Goal: Information Seeking & Learning: Find specific fact

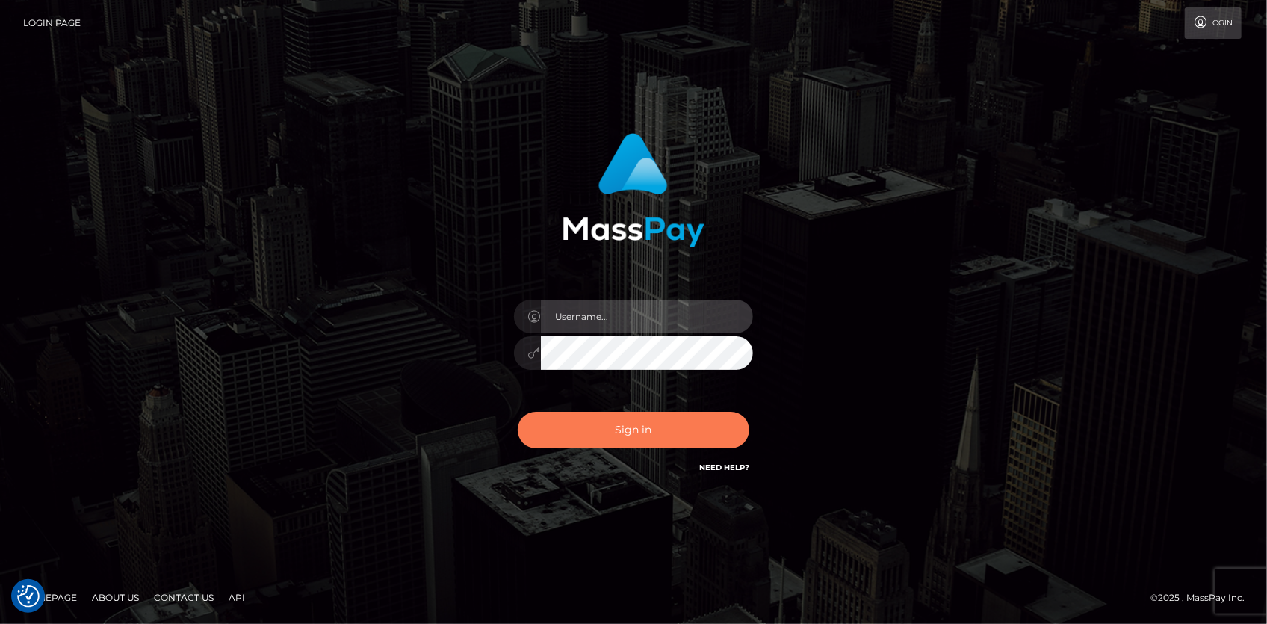
type input "Eduard Gavrilescu"
click at [637, 421] on button "Sign in" at bounding box center [634, 430] width 232 height 37
type input "Eduard Gavrilescu"
click at [617, 423] on button "Sign in" at bounding box center [634, 430] width 232 height 37
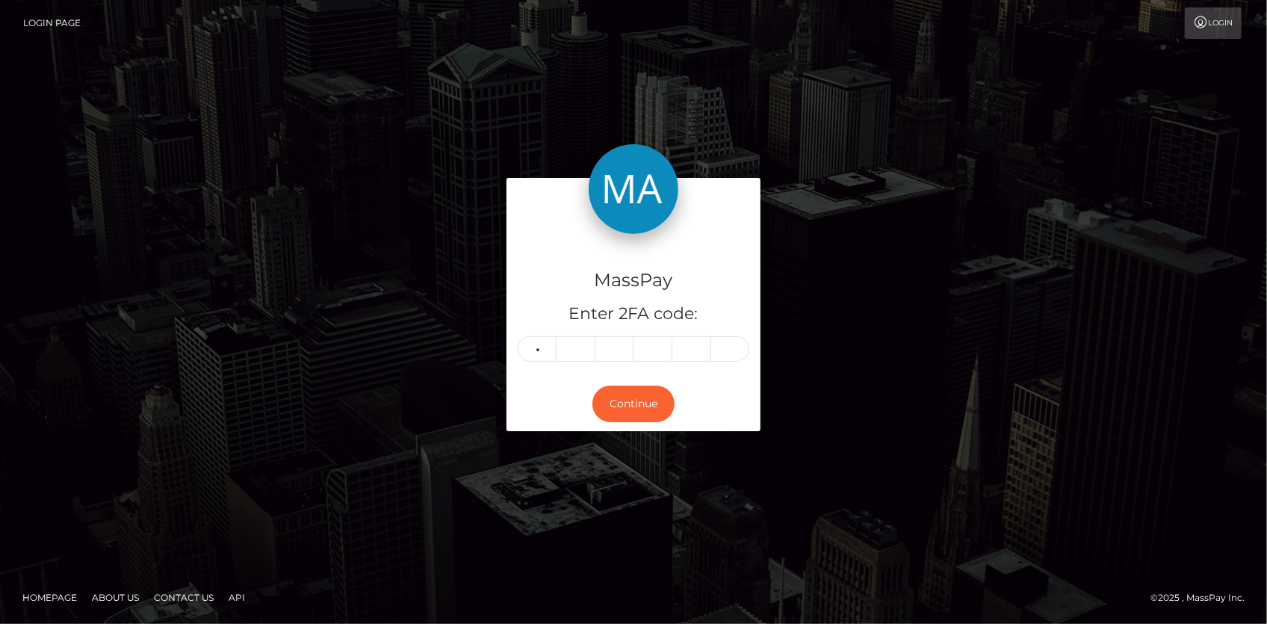
type input "9"
type input "3"
type input "7"
type input "0"
type input "7"
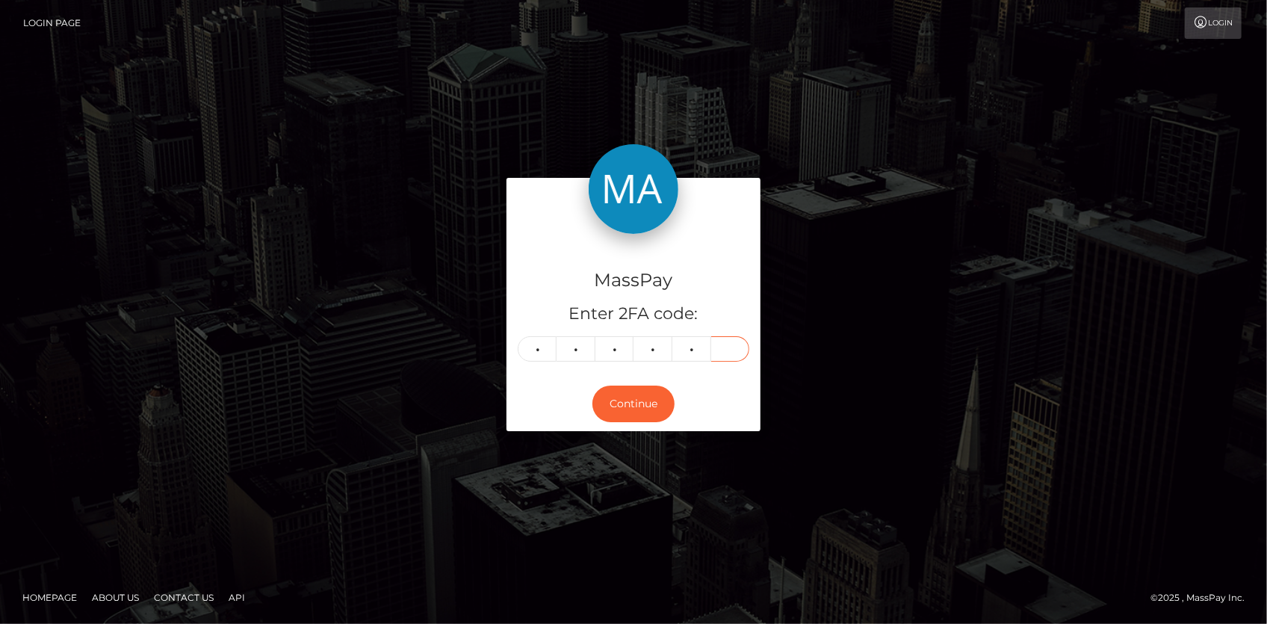
type input "2"
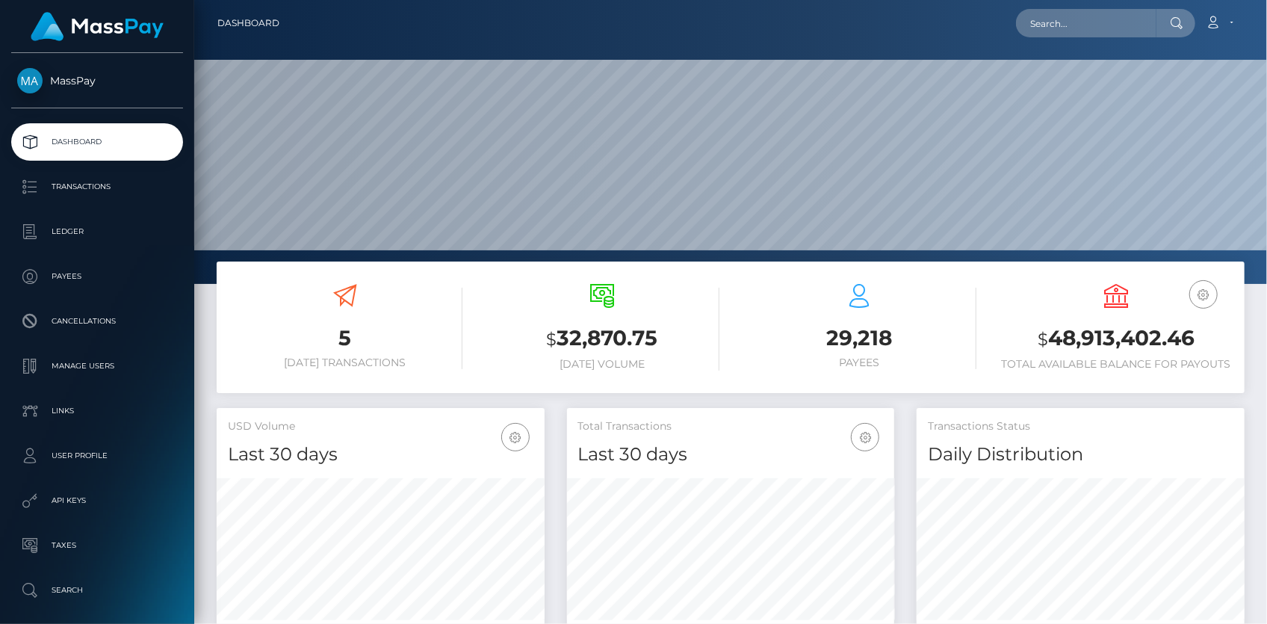
scroll to position [264, 327]
click at [1050, 23] on input "text" at bounding box center [1086, 23] width 140 height 28
paste input "751799129759293440"
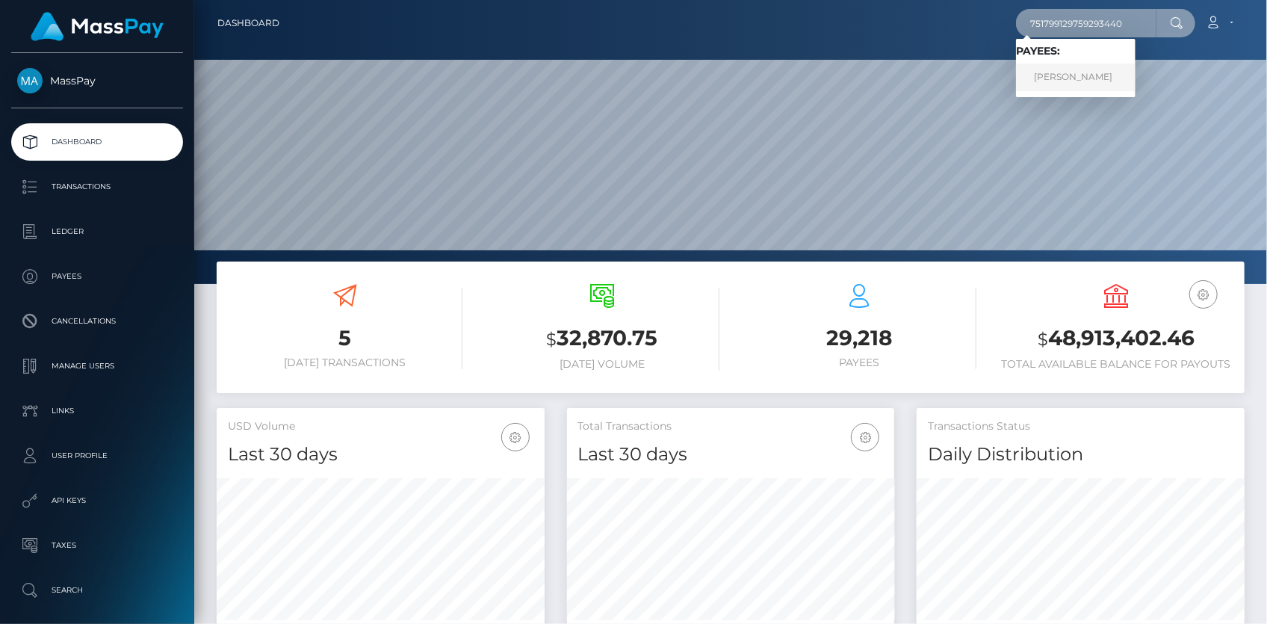
type input "751799129759293440"
click at [1088, 74] on link "yuma shiomi" at bounding box center [1076, 78] width 120 height 28
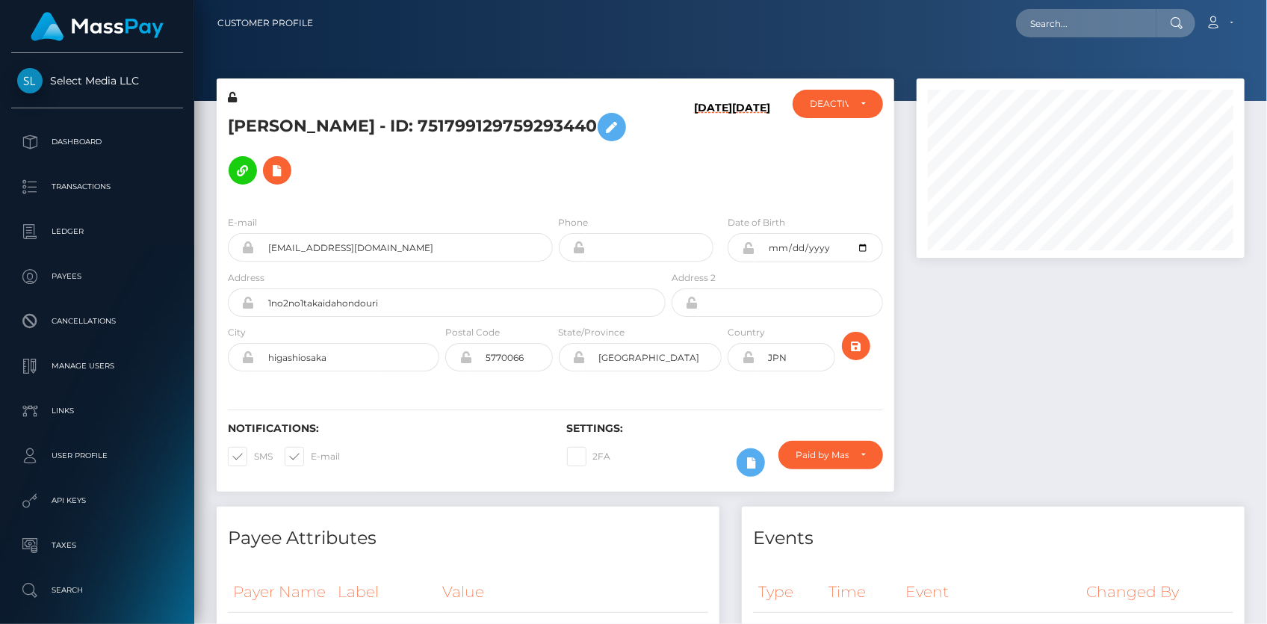
scroll to position [179, 327]
click at [309, 125] on h5 "[PERSON_NAME] - ID: 751799129759293440" at bounding box center [443, 148] width 430 height 87
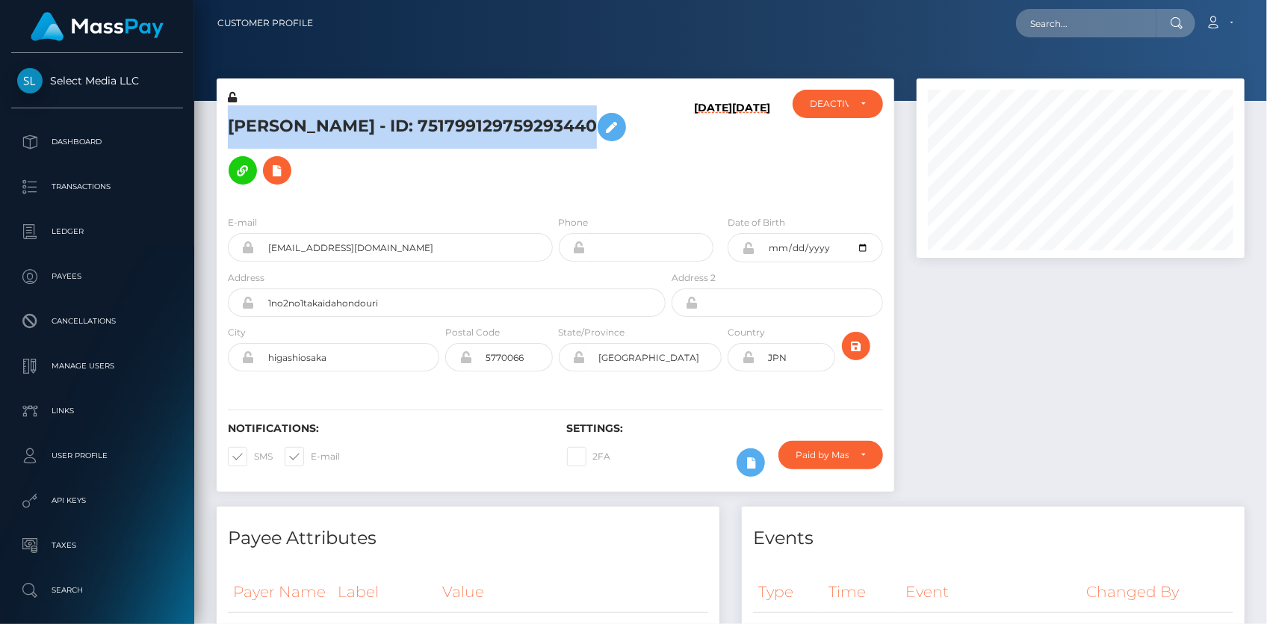
click at [309, 124] on h5 "[PERSON_NAME] - ID: 751799129759293440" at bounding box center [443, 148] width 430 height 87
copy h5 "[PERSON_NAME] - ID: 751799129759293440"
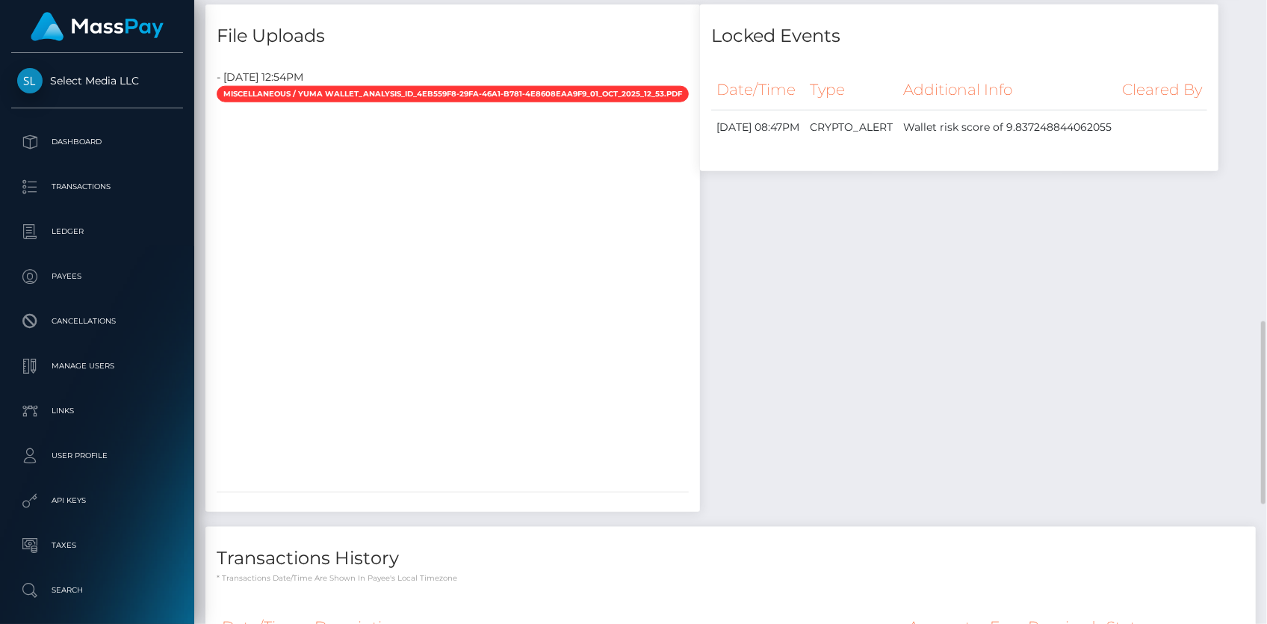
scroll to position [1501, 0]
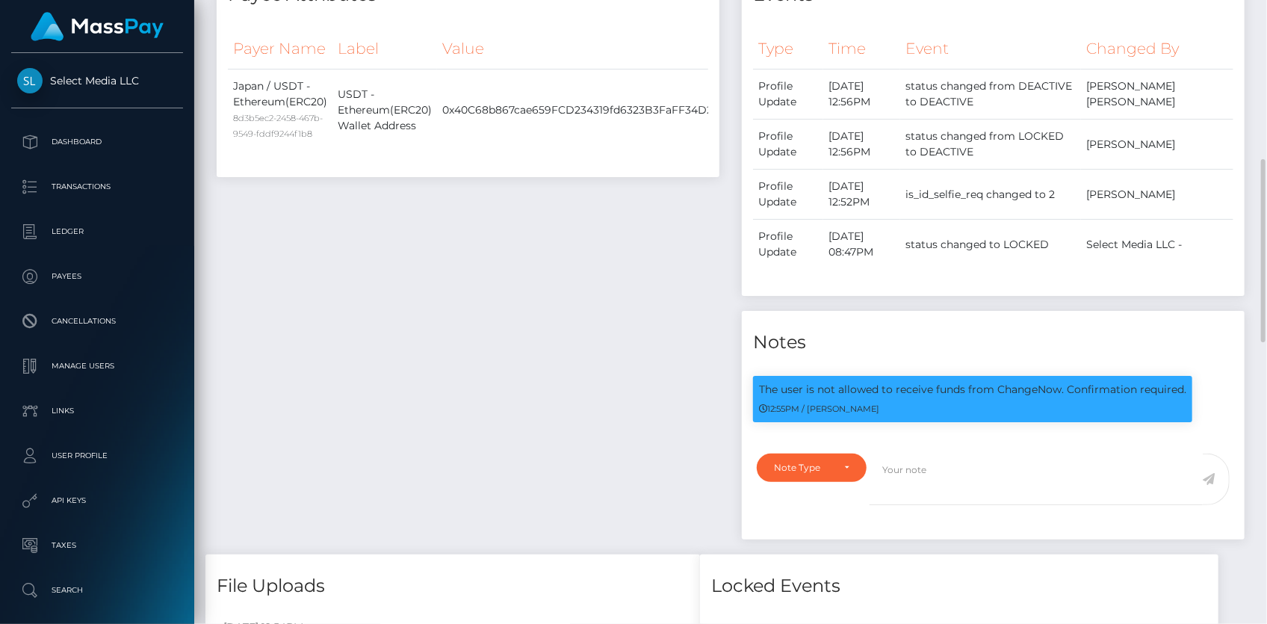
scroll to position [179, 327]
click at [845, 397] on p "The user is not allowed to receive funds from ChangeNow. Confirmation required." at bounding box center [972, 390] width 427 height 16
copy div "The user is not allowed to receive funds from ChangeNow. Confirmation required."
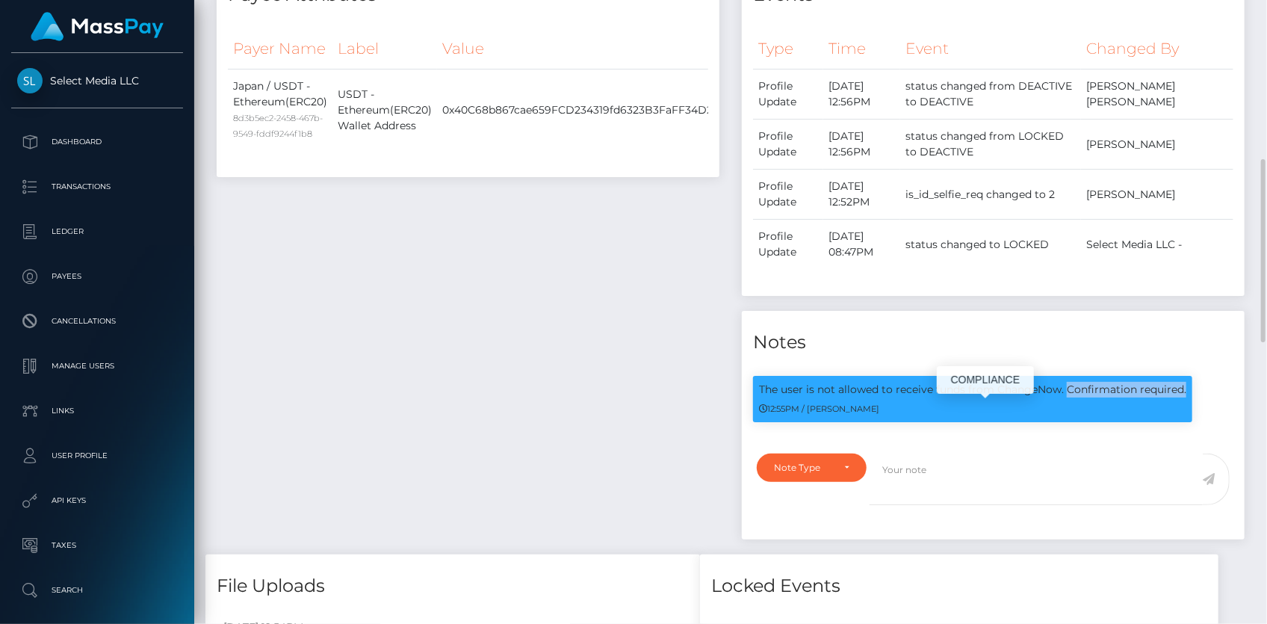
click at [1007, 397] on p "The user is not allowed to receive funds from ChangeNow. Confirmation required." at bounding box center [972, 390] width 427 height 16
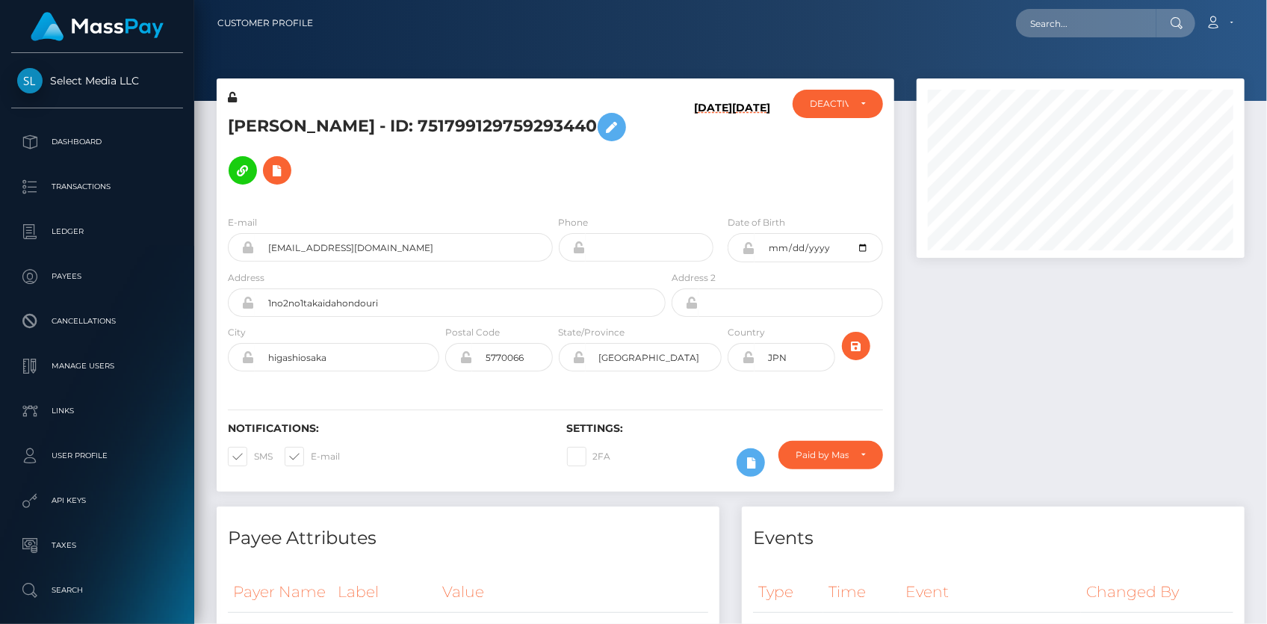
scroll to position [179, 327]
drag, startPoint x: 1098, startPoint y: 12, endPoint x: 1086, endPoint y: 22, distance: 15.4
click at [1098, 12] on input "text" at bounding box center [1086, 23] width 140 height 28
paste input "poact_iPeIoAxsY9vV"
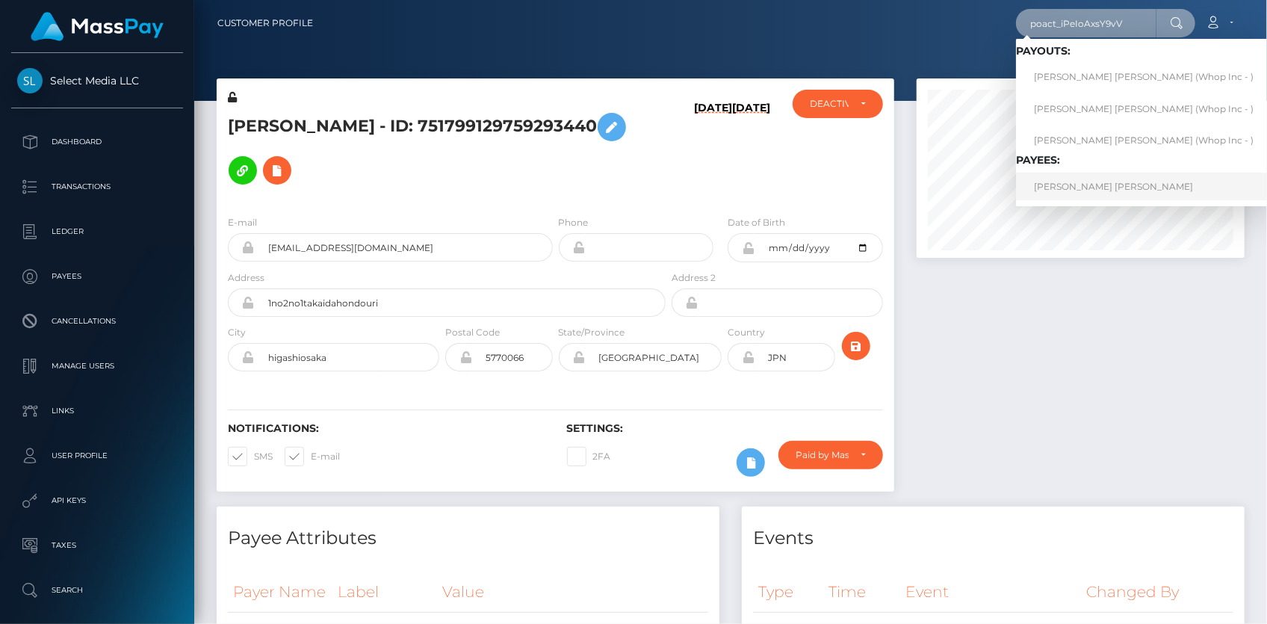
type input "poact_iPeIoAxsY9vV"
click at [1069, 185] on link "[PERSON_NAME] [PERSON_NAME]" at bounding box center [1144, 187] width 256 height 28
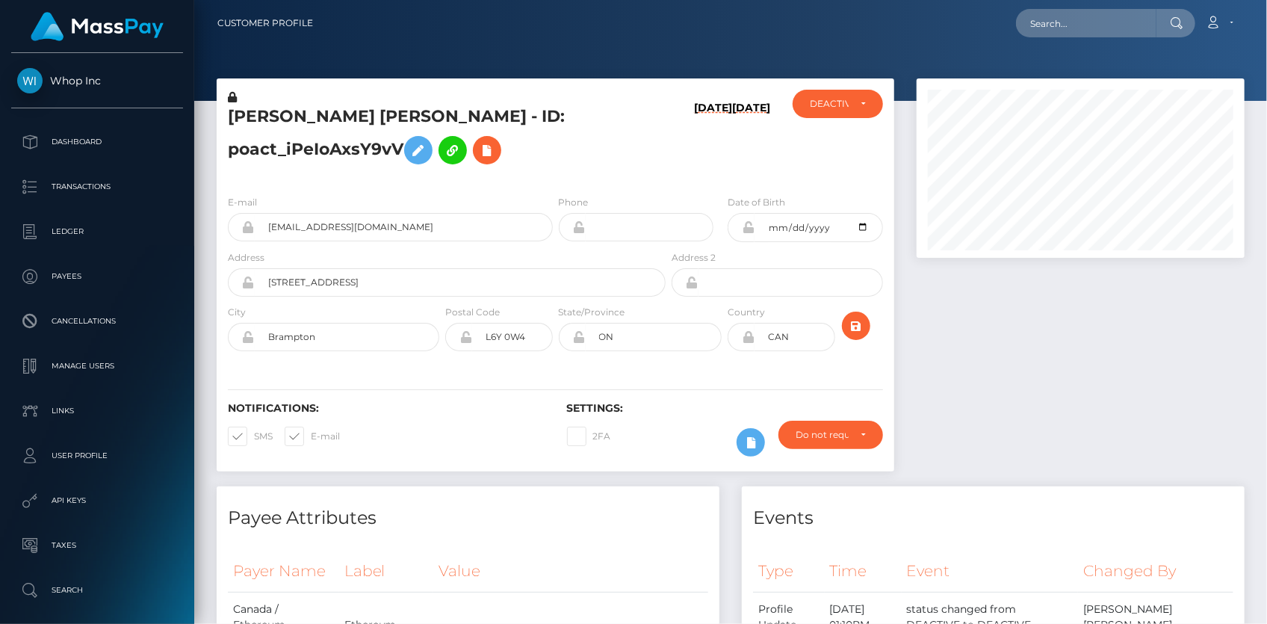
scroll to position [179, 327]
click at [325, 231] on input "[EMAIL_ADDRESS][DOMAIN_NAME]" at bounding box center [404, 227] width 298 height 28
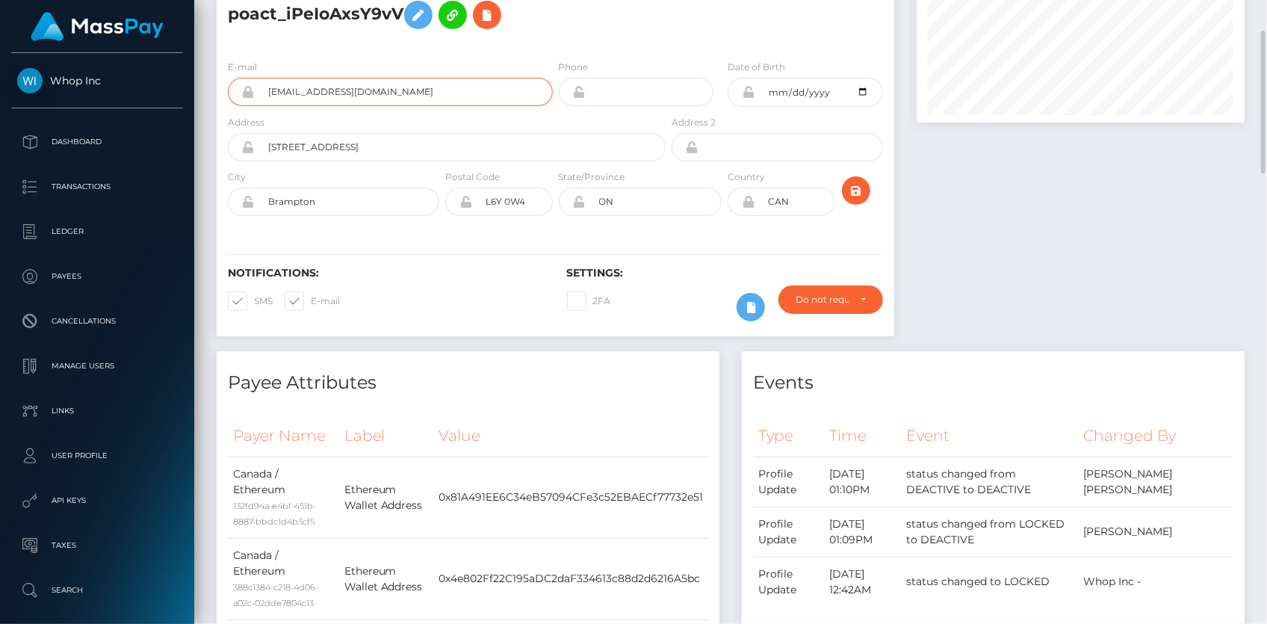
scroll to position [0, 0]
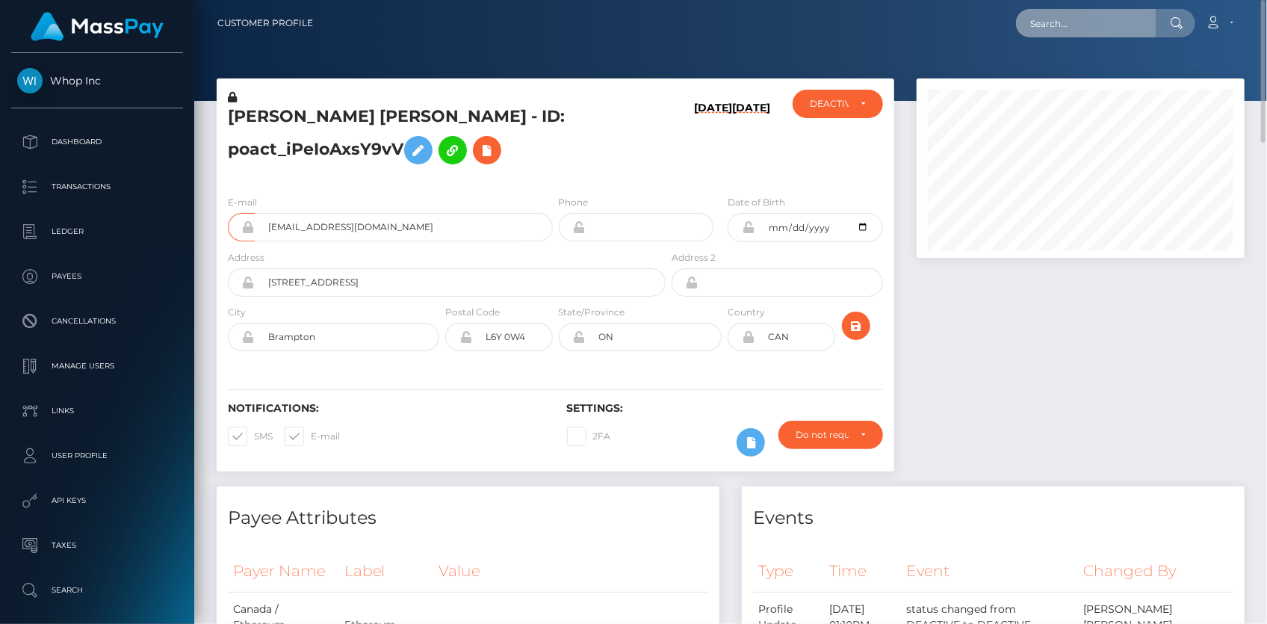
click at [1039, 27] on input "text" at bounding box center [1086, 23] width 140 height 28
paste input "[EMAIL_ADDRESS][DOMAIN_NAME]"
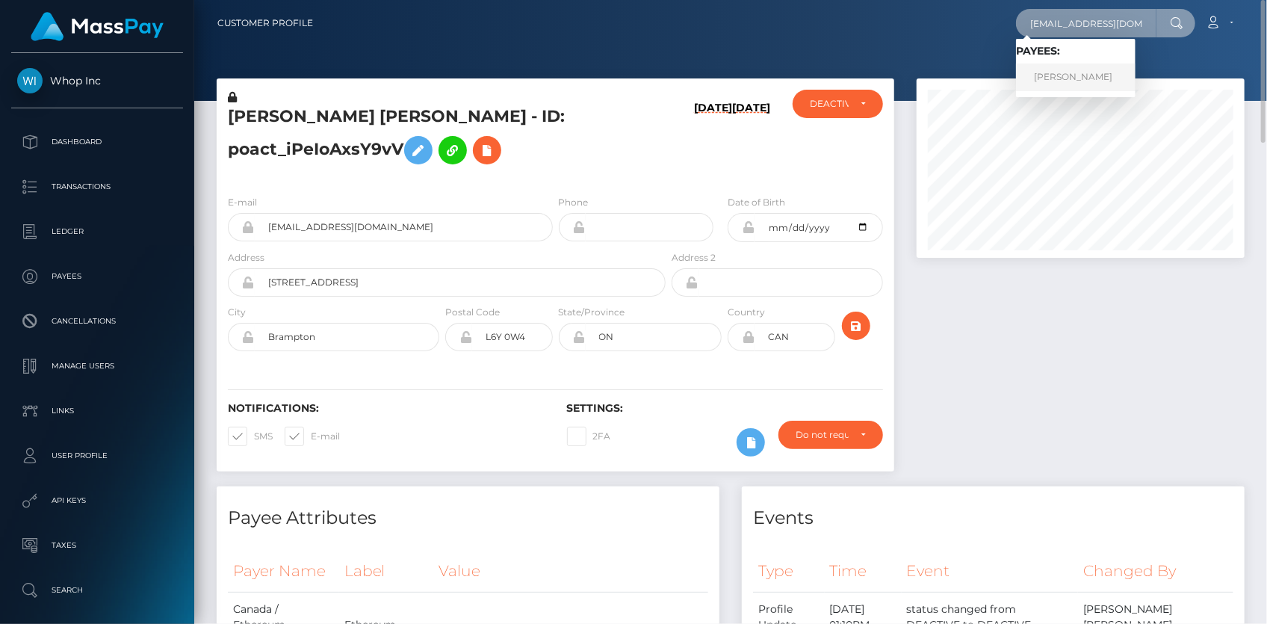
type input "[EMAIL_ADDRESS][DOMAIN_NAME]"
click at [1072, 69] on link "NATALIIA BATURINA" at bounding box center [1076, 78] width 120 height 28
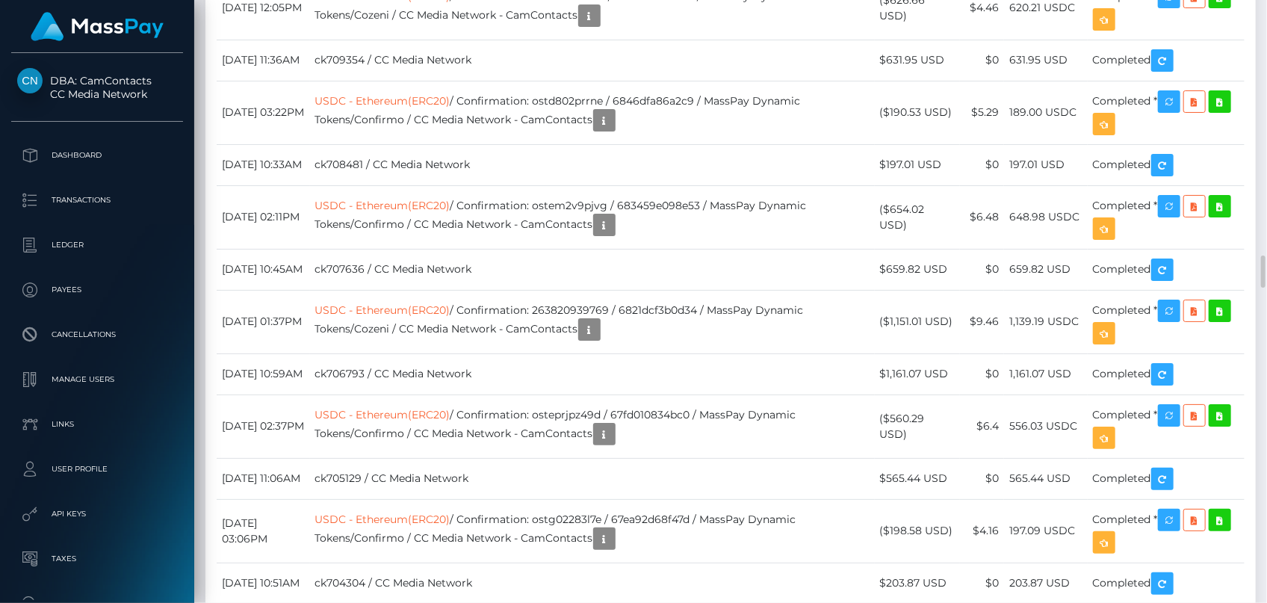
scroll to position [4618, 0]
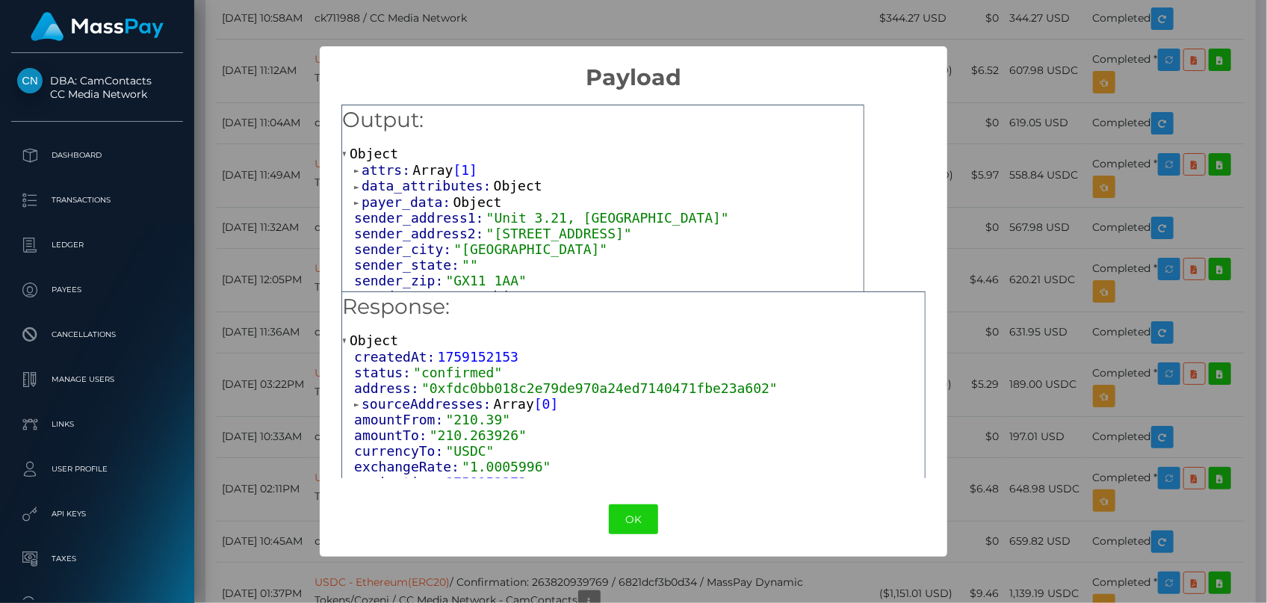
click at [417, 173] on span "Array" at bounding box center [432, 170] width 40 height 16
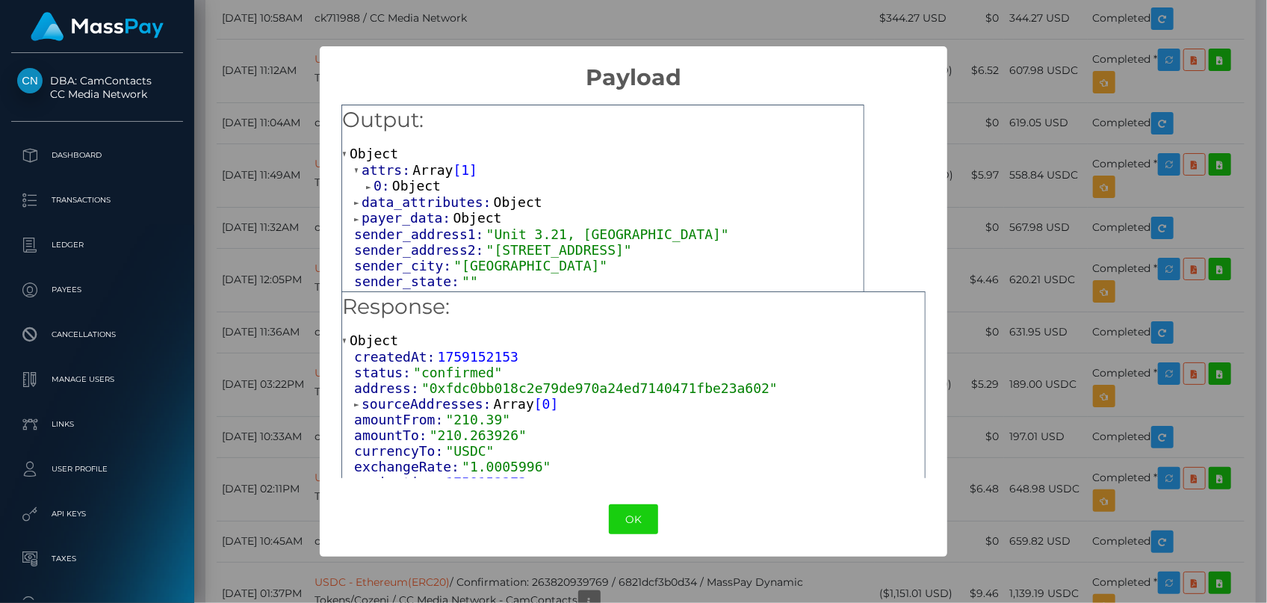
click at [417, 188] on span "Object" at bounding box center [416, 186] width 49 height 16
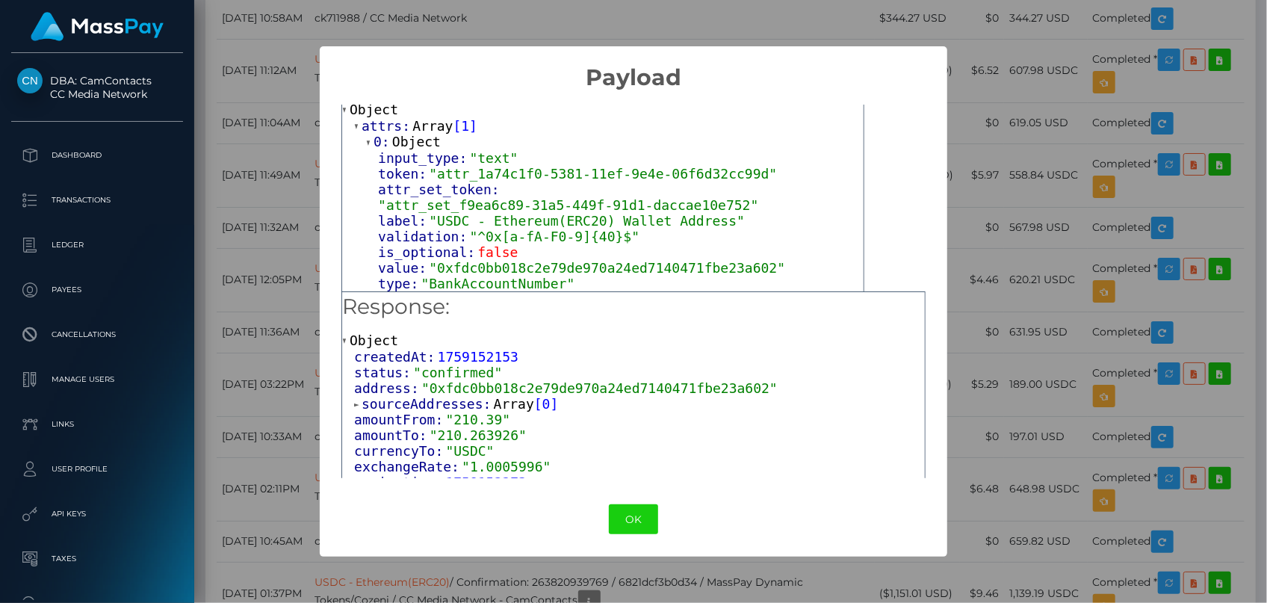
scroll to position [67, 0]
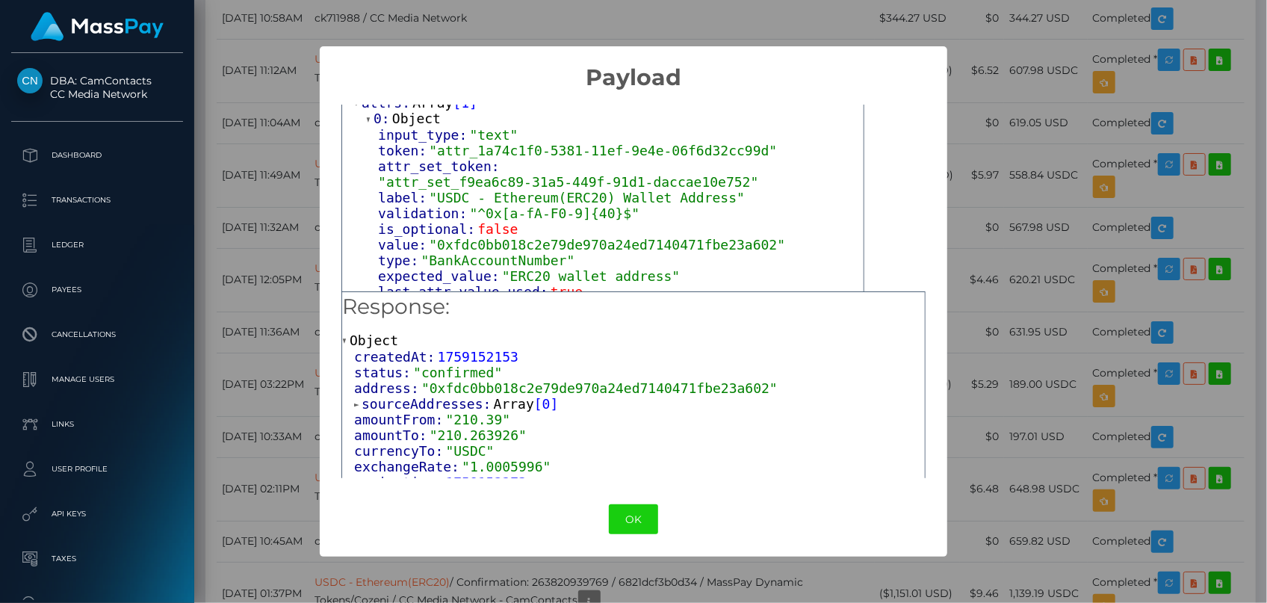
click at [493, 237] on span ""0xfdc0bb018c2e79de970a24ed7140471fbe23a602"" at bounding box center [607, 245] width 356 height 16
copy span "0xfdc0bb018c2e79de970a24ed7140471fbe23a602"
click at [264, 197] on div "× Payload Output: Object attrs: Array [ 1 ] 0: Object input_type: "text" token:…" at bounding box center [633, 301] width 1267 height 603
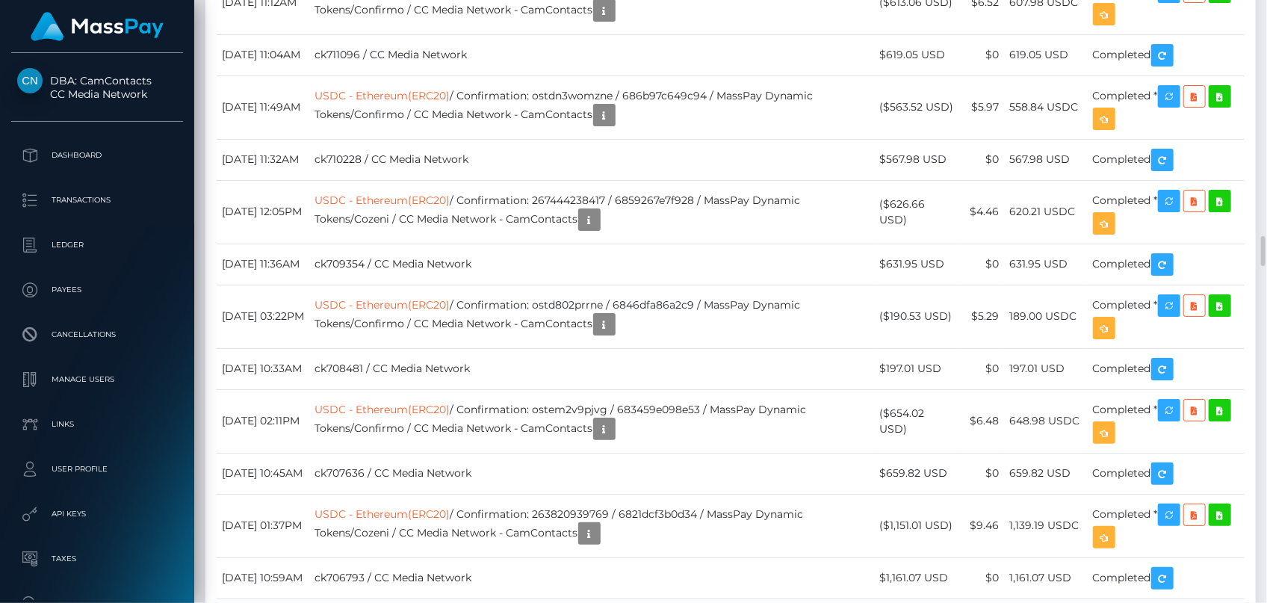
scroll to position [4822, 0]
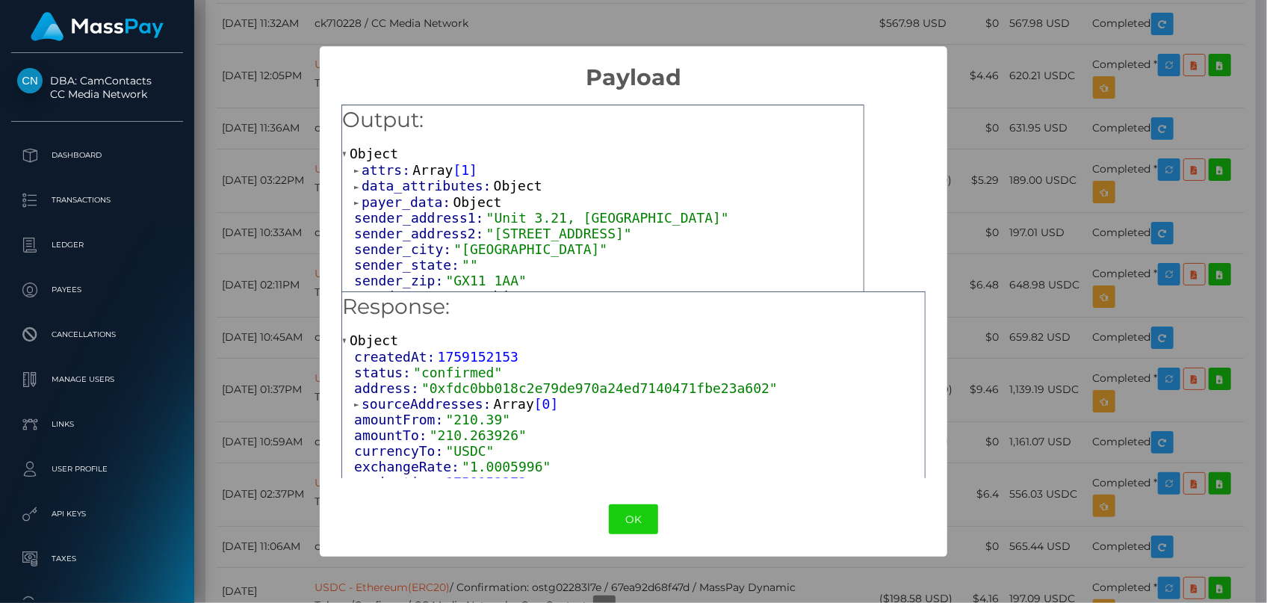
click at [412, 170] on span "Array" at bounding box center [432, 170] width 40 height 16
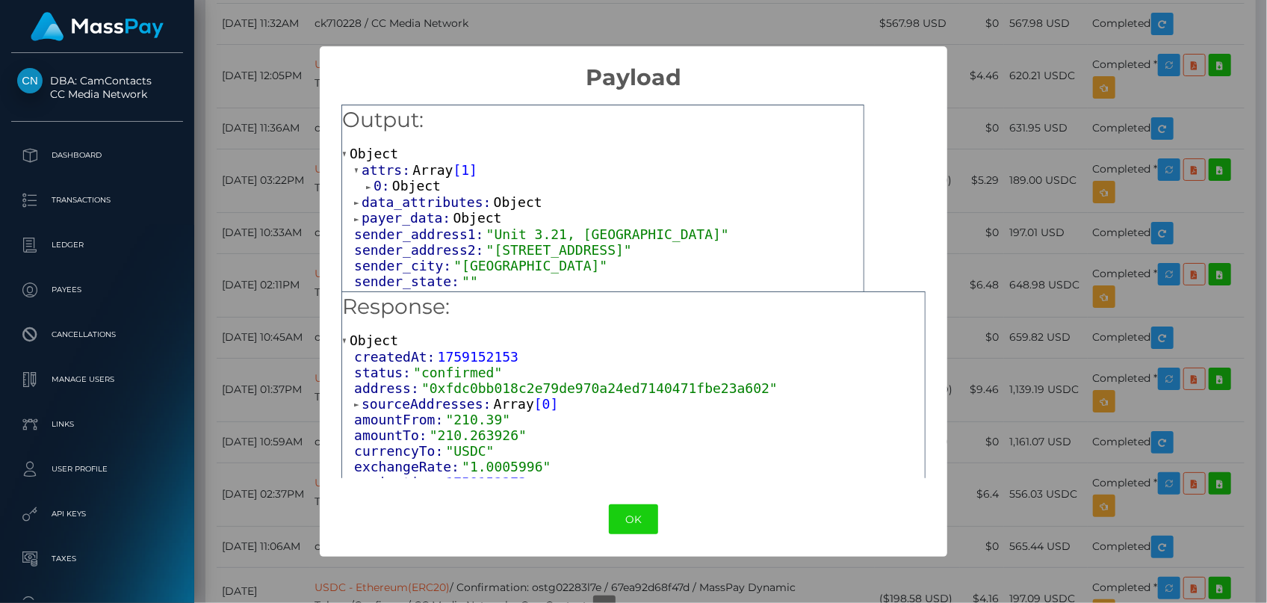
click at [421, 186] on span "Object" at bounding box center [416, 186] width 49 height 16
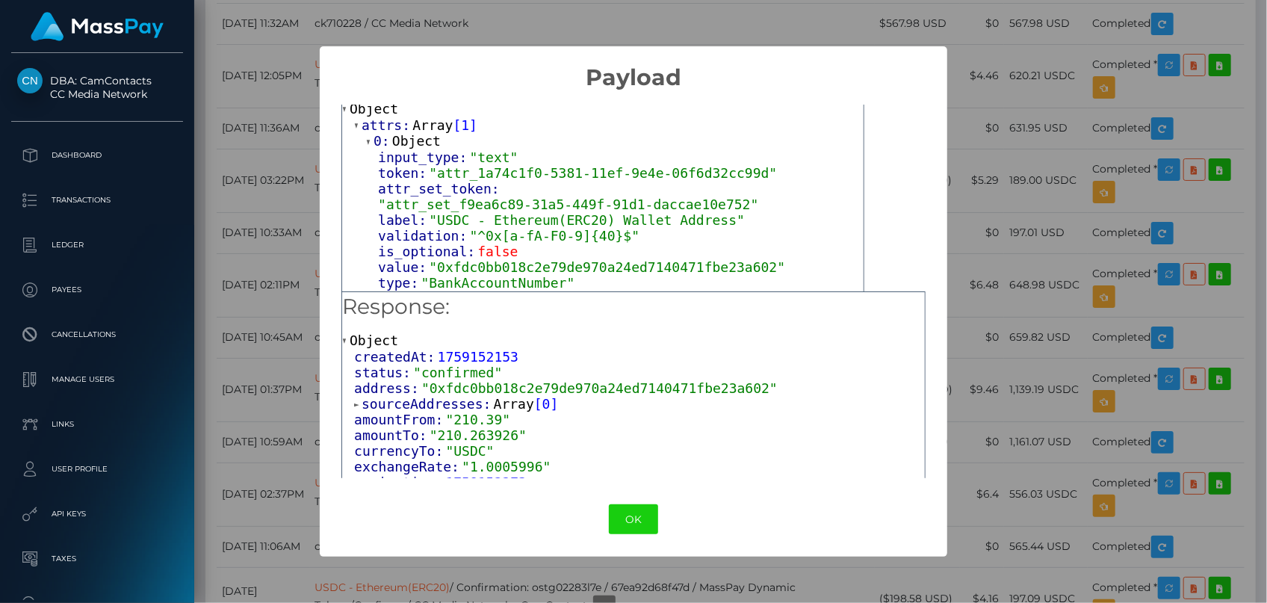
scroll to position [67, 0]
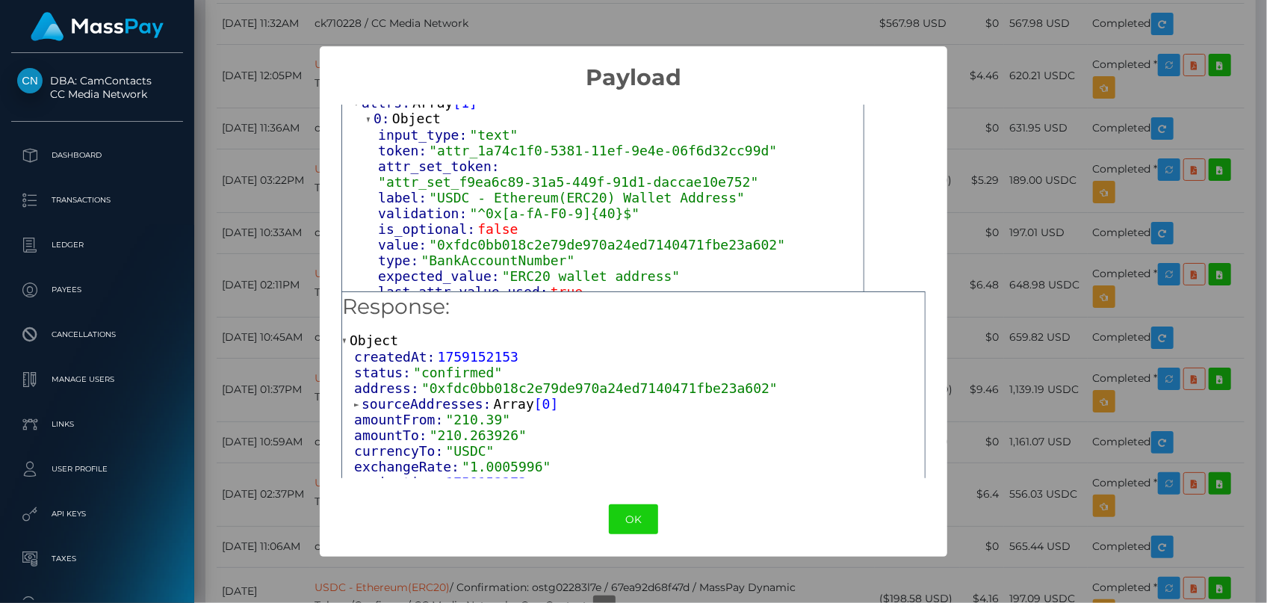
click at [511, 237] on span ""0xfdc0bb018c2e79de970a24ed7140471fbe23a602"" at bounding box center [607, 245] width 356 height 16
copy span "0xfdc0bb018c2e79de970a24ed7140471fbe23a602"
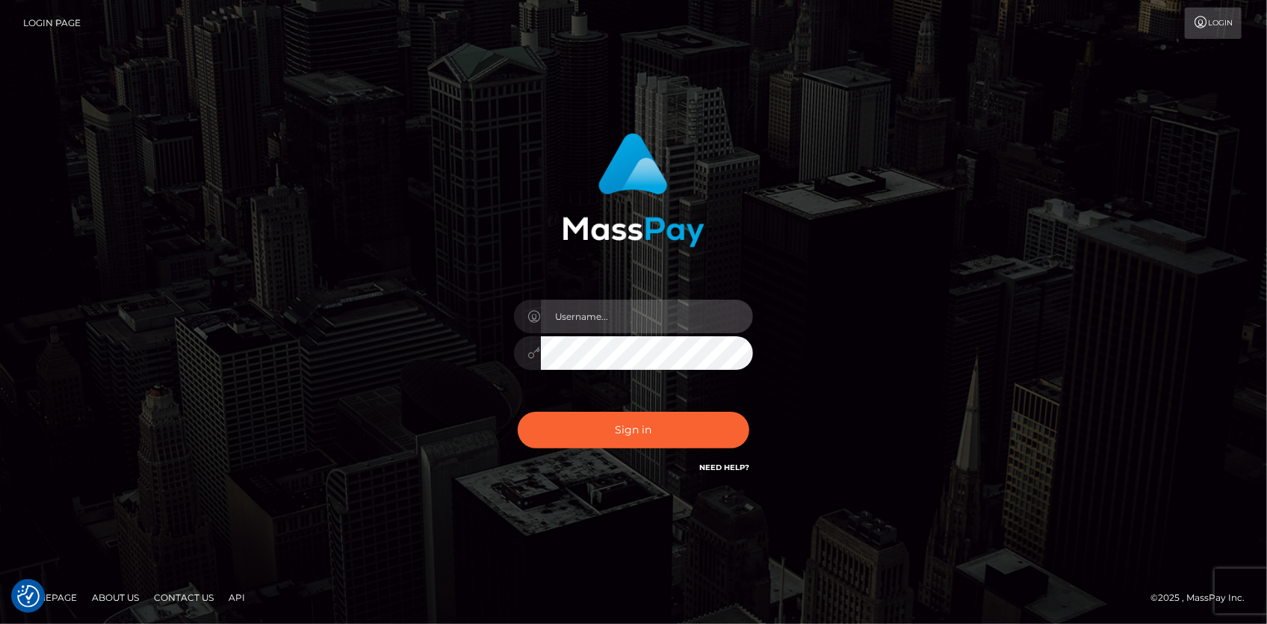
type input "[PERSON_NAME]"
click at [598, 411] on div "Sign in Need Help?" at bounding box center [634, 436] width 262 height 66
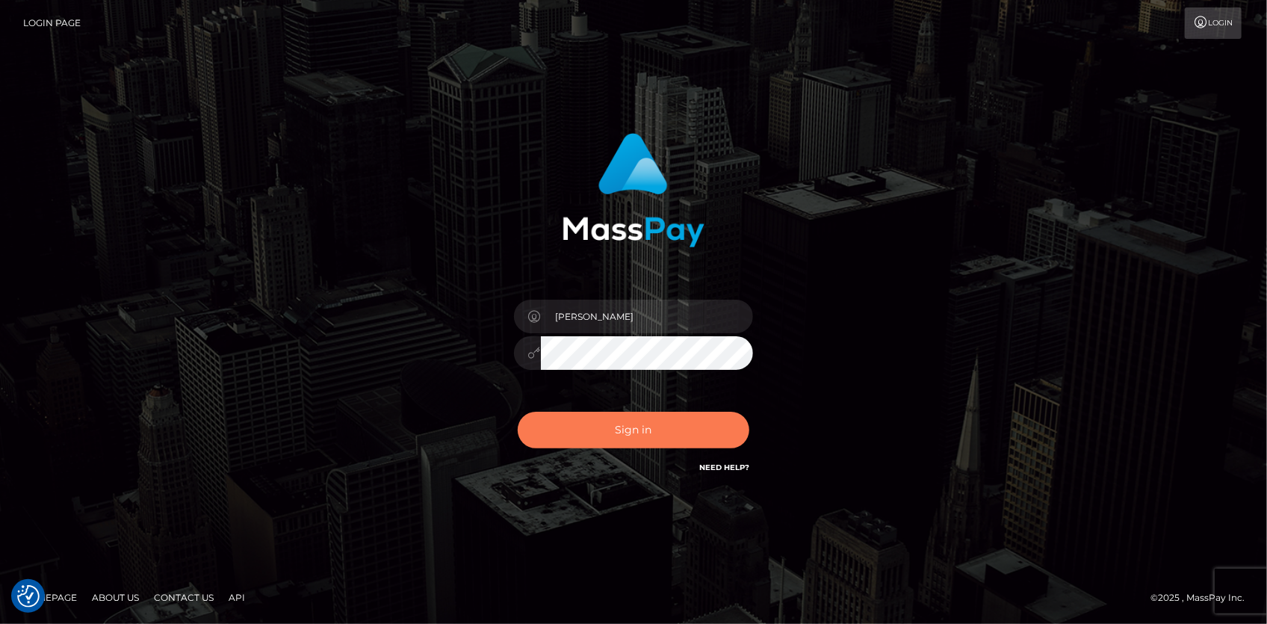
click at [605, 424] on button "Sign in" at bounding box center [634, 430] width 232 height 37
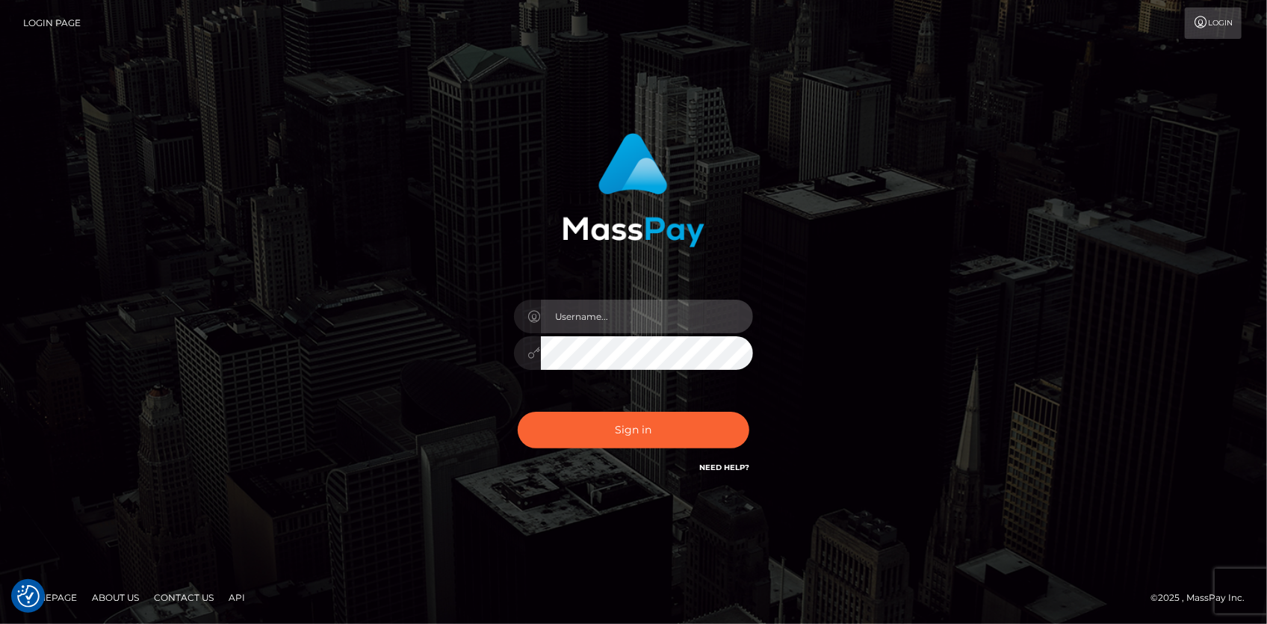
type input "[PERSON_NAME]"
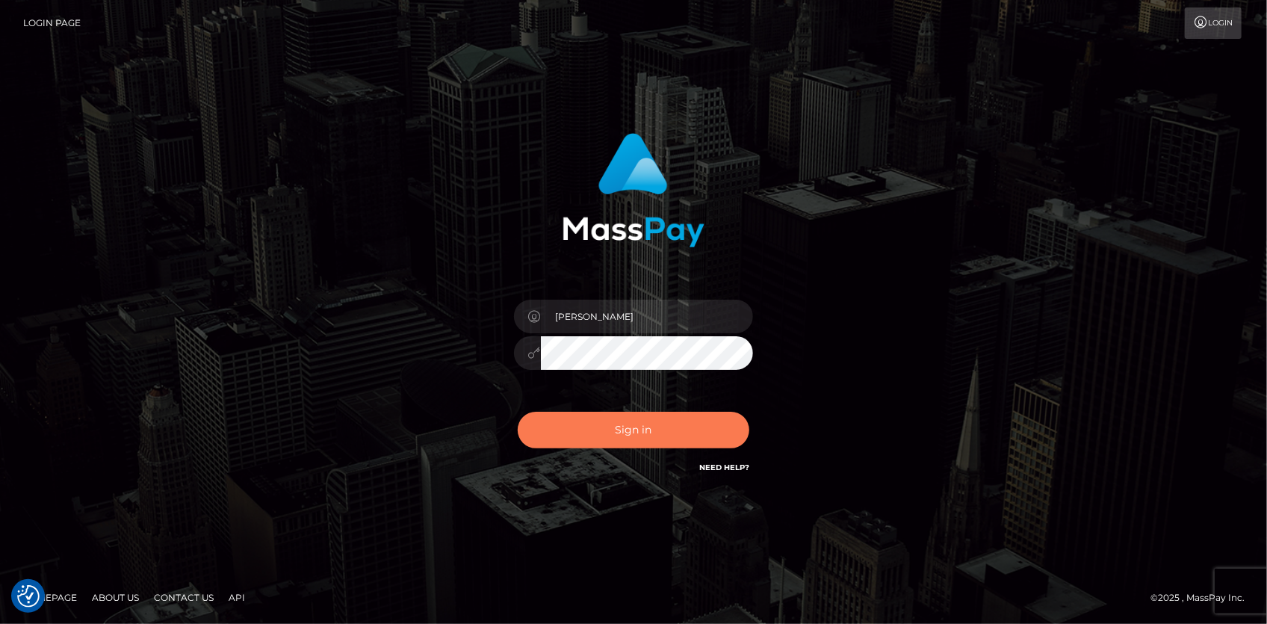
click at [605, 423] on button "Sign in" at bounding box center [634, 430] width 232 height 37
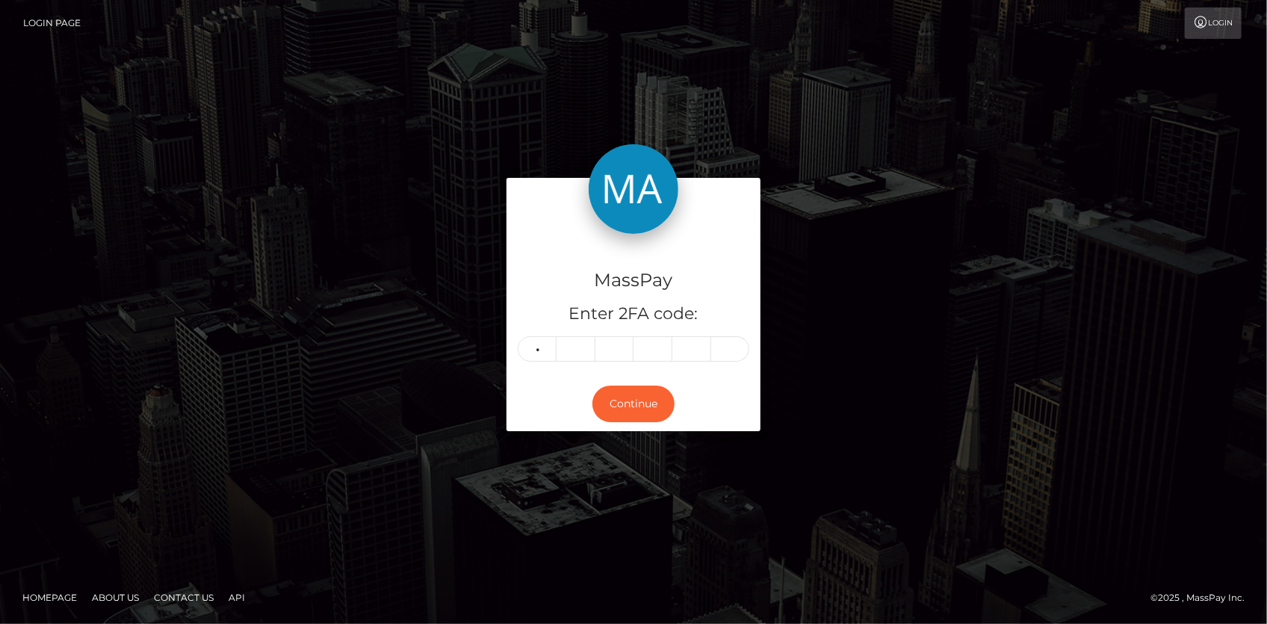
type input "3"
type input "2"
type input "8"
type input "7"
type input "5"
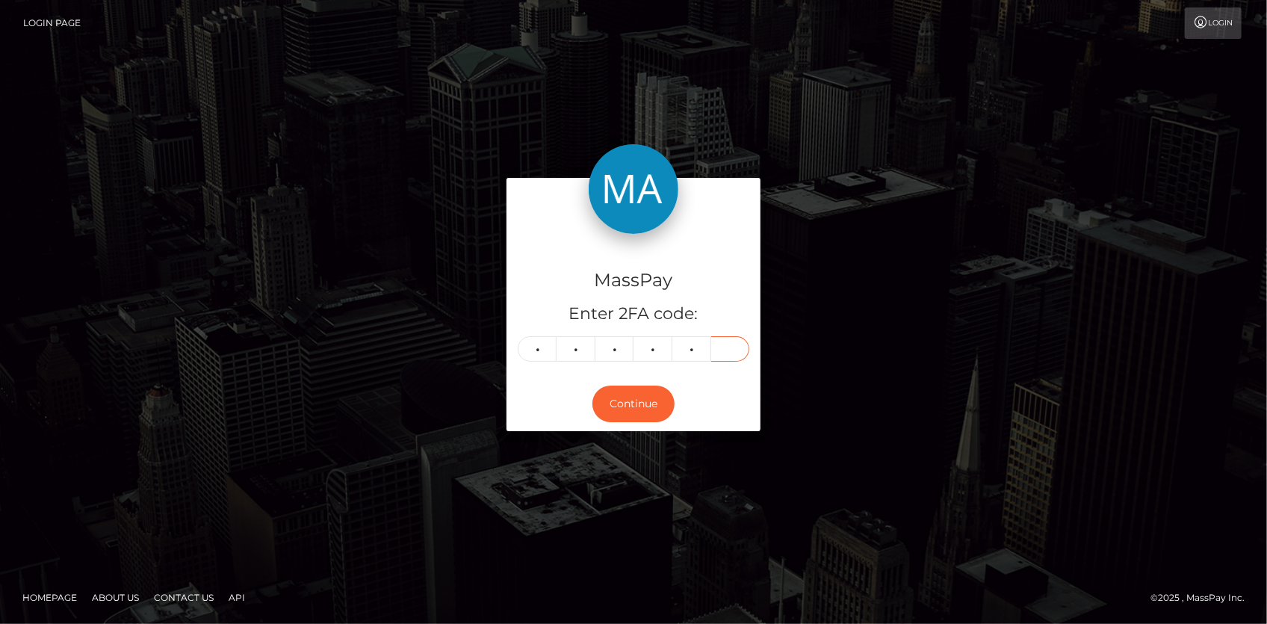
type input "8"
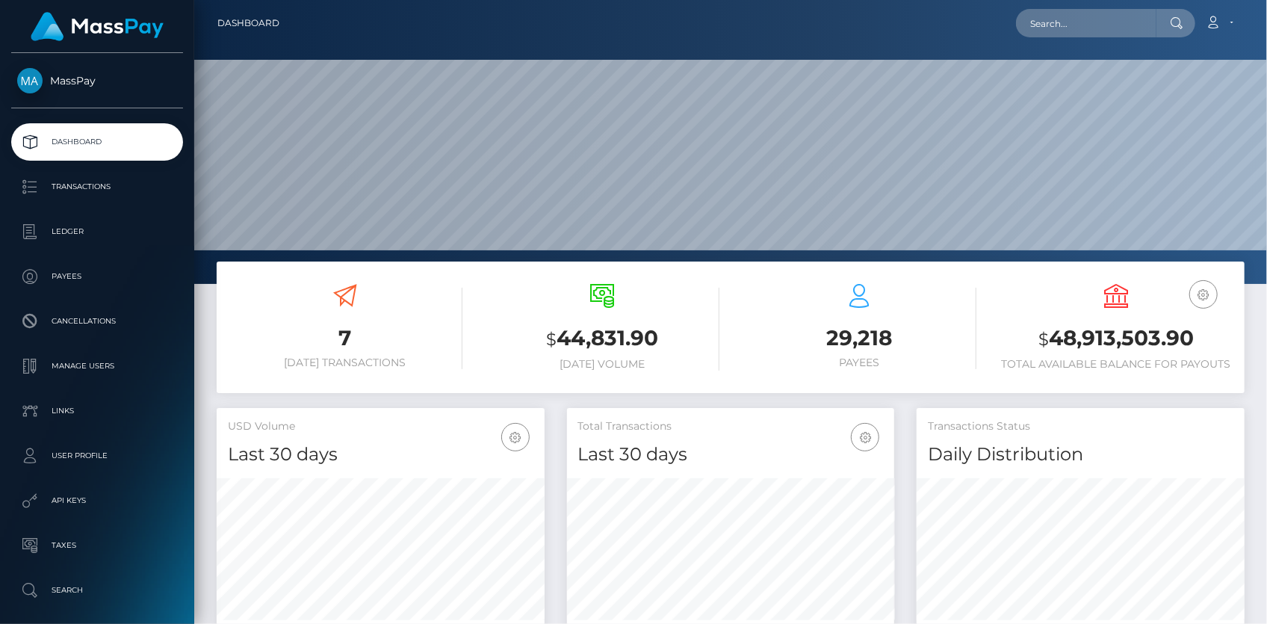
scroll to position [264, 327]
click at [1067, 40] on nav "Dashboard Loading... Loading... Account Edit Profile" at bounding box center [730, 23] width 1073 height 46
click at [1065, 30] on input "text" at bounding box center [1086, 23] width 140 height 28
paste input "[EMAIL_ADDRESS][DOMAIN_NAME]"
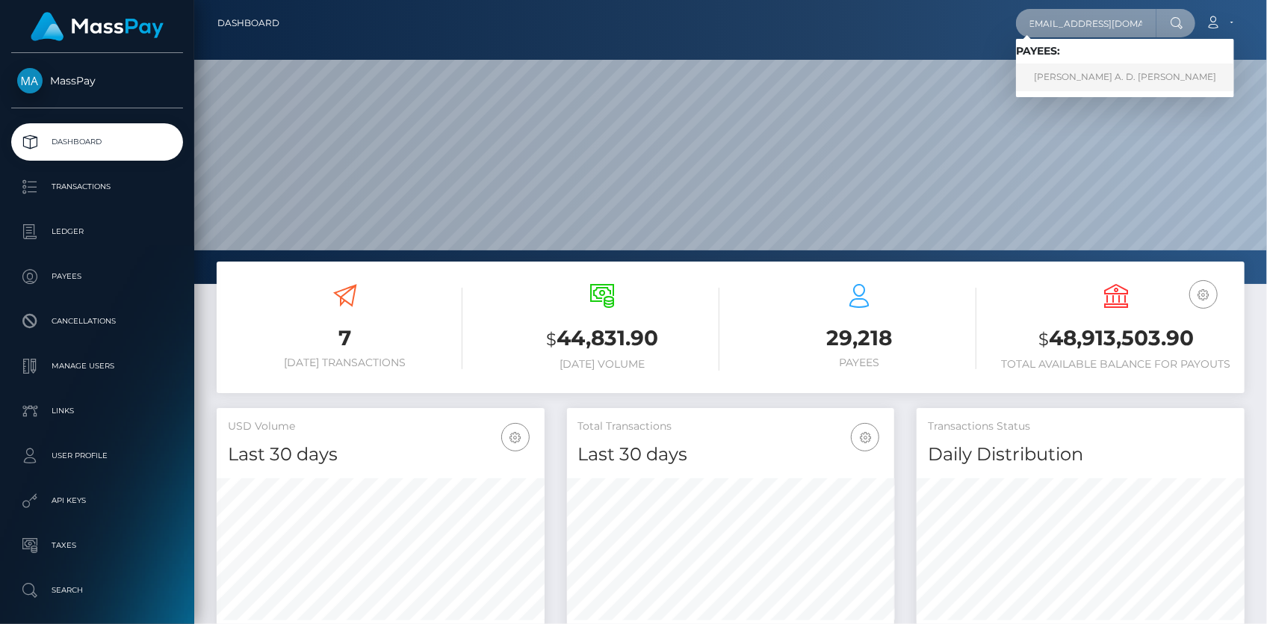
type input "[EMAIL_ADDRESS][DOMAIN_NAME]"
click at [1060, 72] on link "[PERSON_NAME] A. D. [PERSON_NAME]" at bounding box center [1125, 78] width 218 height 28
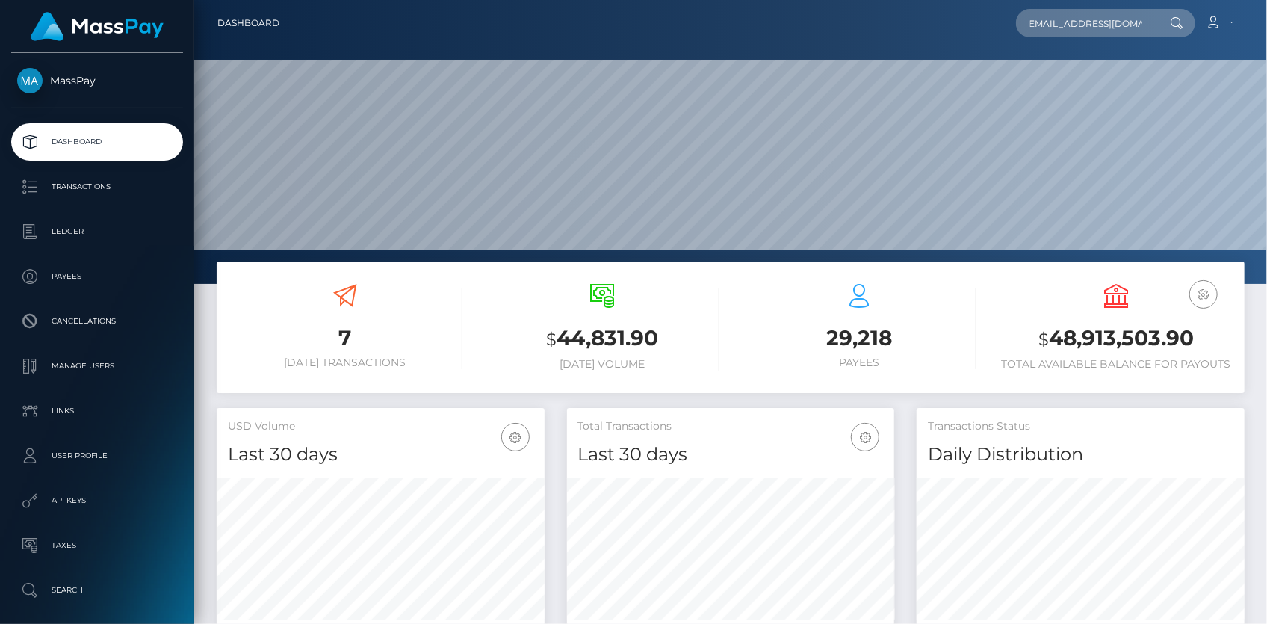
scroll to position [0, 0]
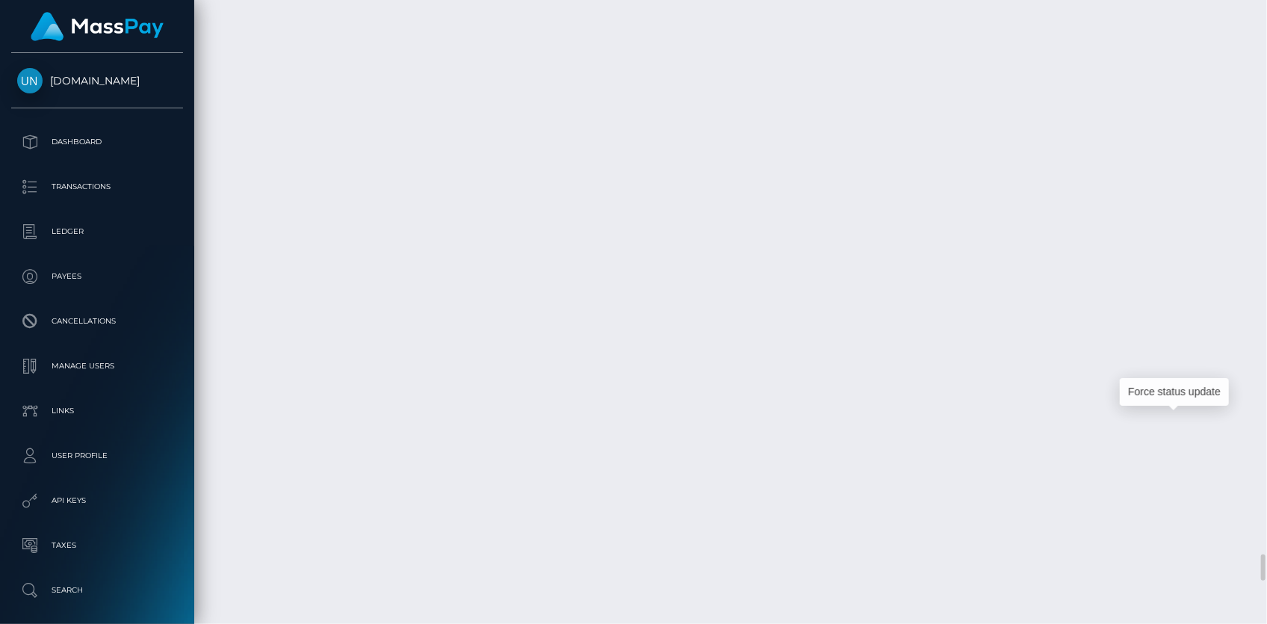
scroll to position [179, 327]
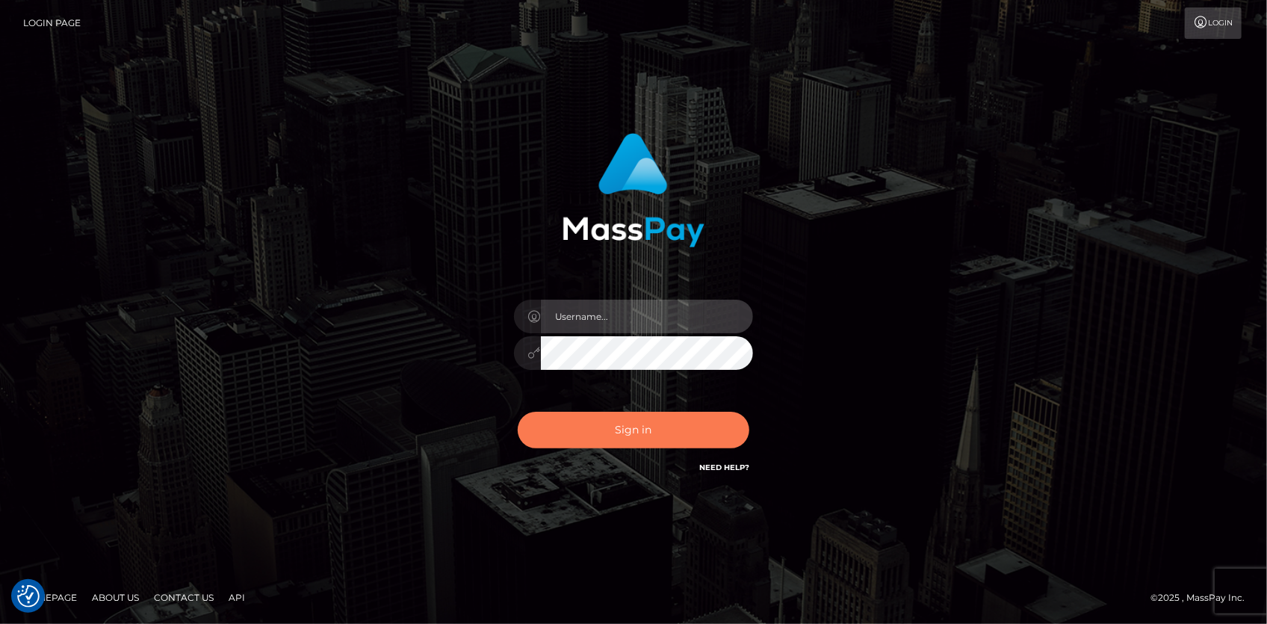
type input "Eduard Gavrilescu"
click at [615, 412] on button "Sign in" at bounding box center [634, 430] width 232 height 37
type input "[PERSON_NAME]"
click at [610, 426] on button "Sign in" at bounding box center [634, 430] width 232 height 37
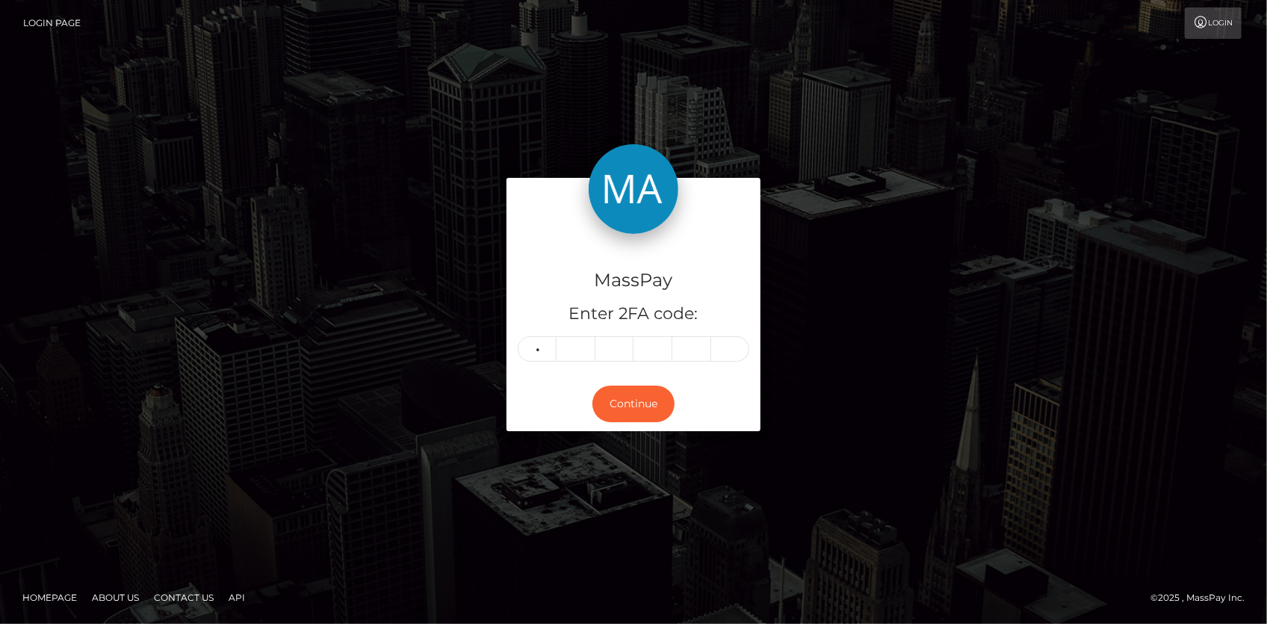
type input "7"
type input "1"
type input "2"
type input "4"
type input "1"
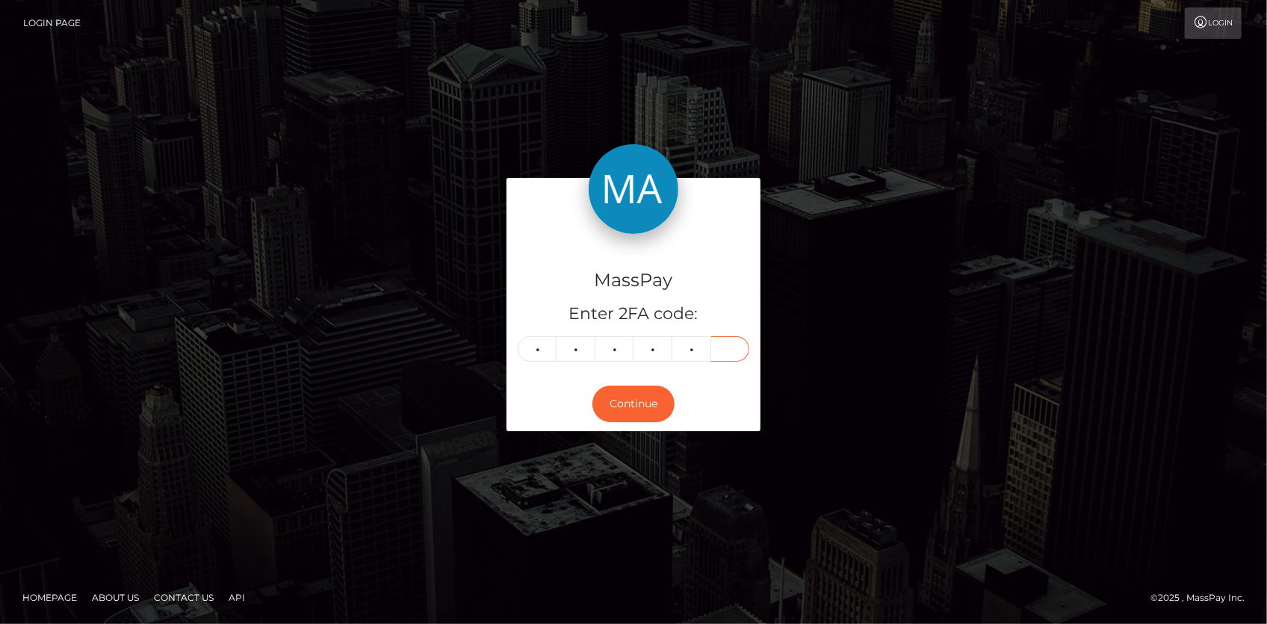
type input "0"
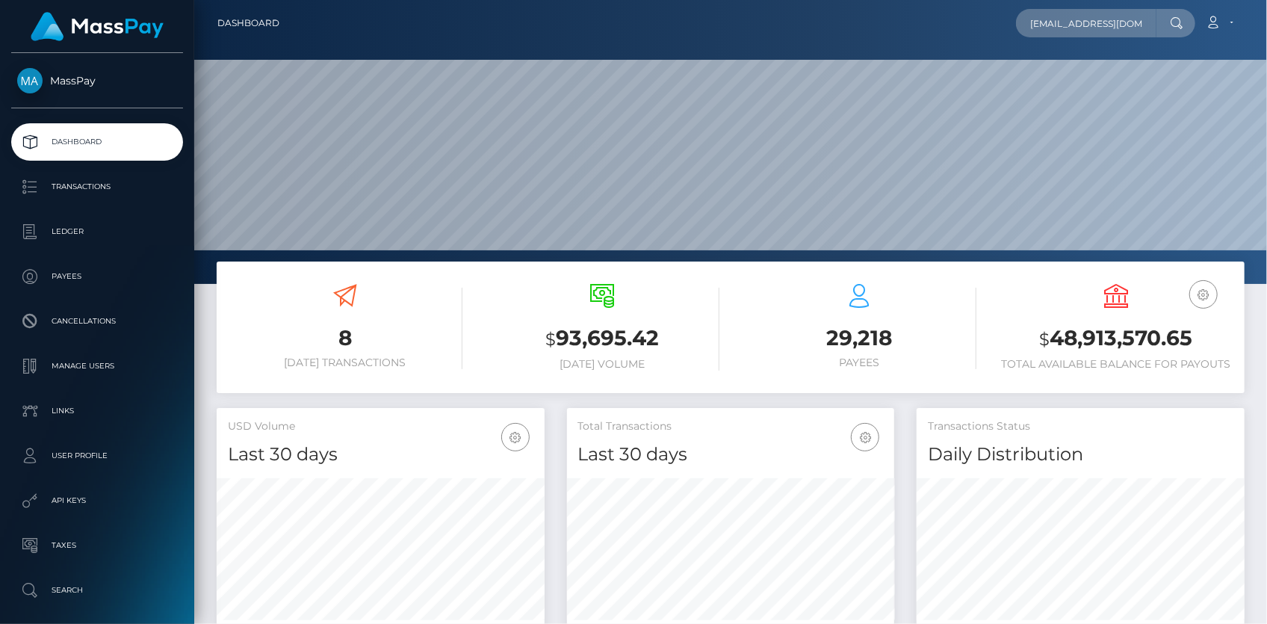
scroll to position [0, 4]
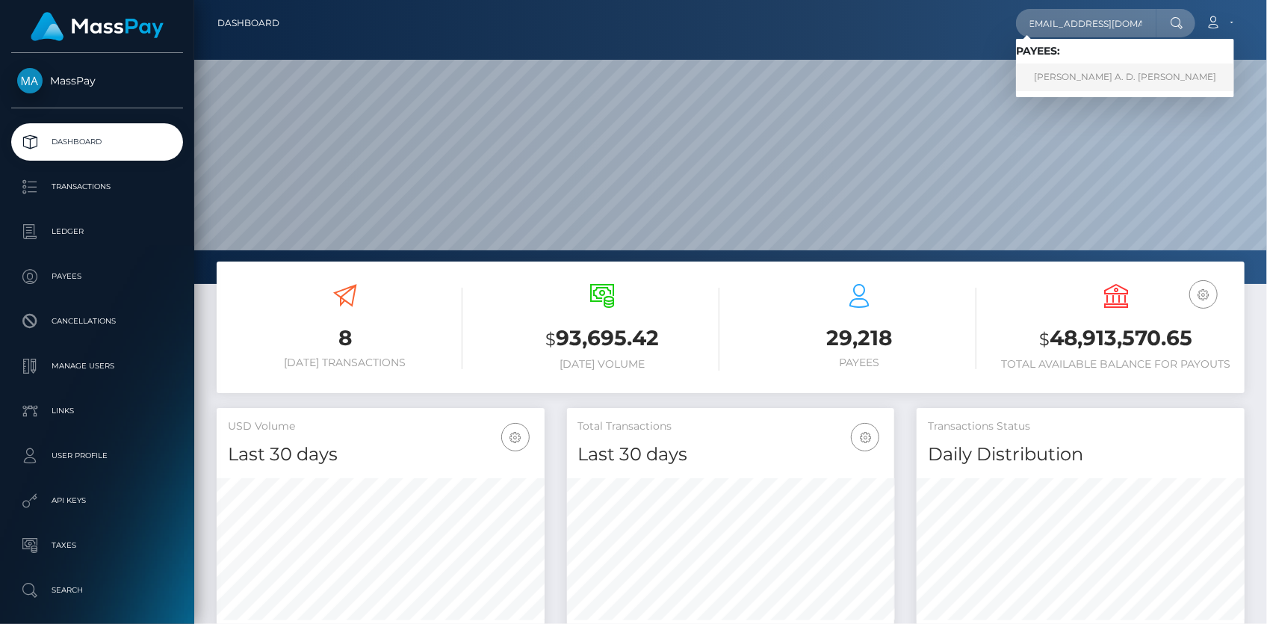
type input "[EMAIL_ADDRESS][DOMAIN_NAME]"
click at [1049, 67] on link "[PERSON_NAME] A. D. [PERSON_NAME]" at bounding box center [1125, 78] width 218 height 28
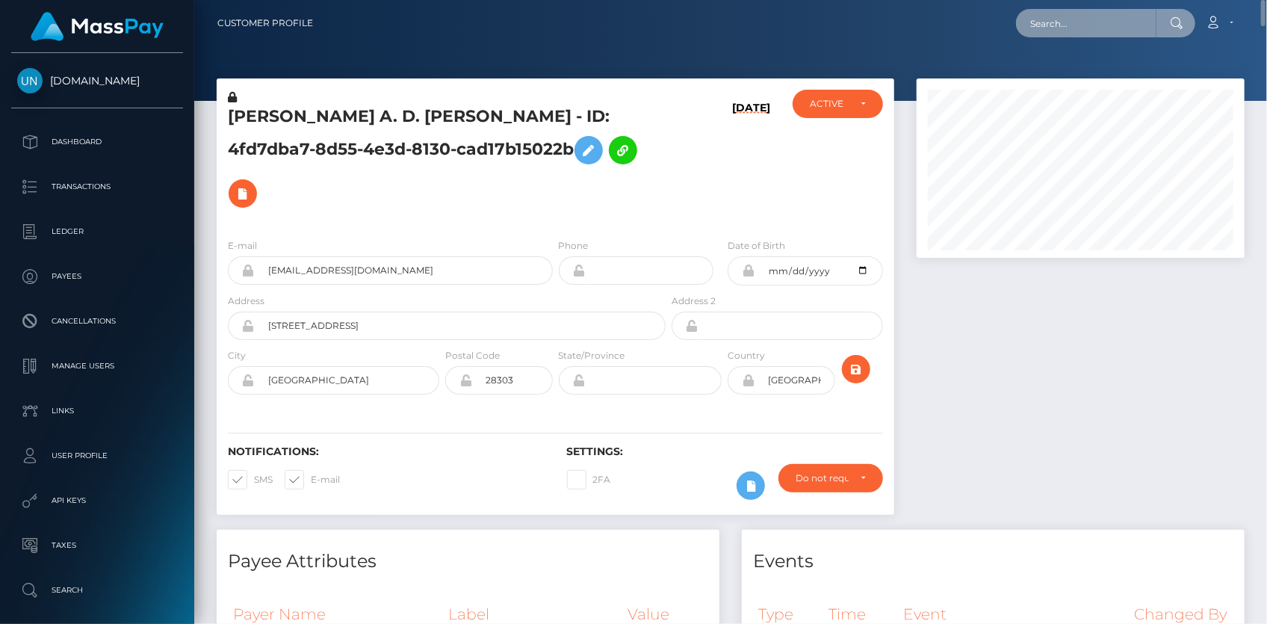
click at [1064, 28] on input "text" at bounding box center [1086, 23] width 140 height 28
paste input "[PERSON_NAME][EMAIL_ADDRESS][DOMAIN_NAME]"
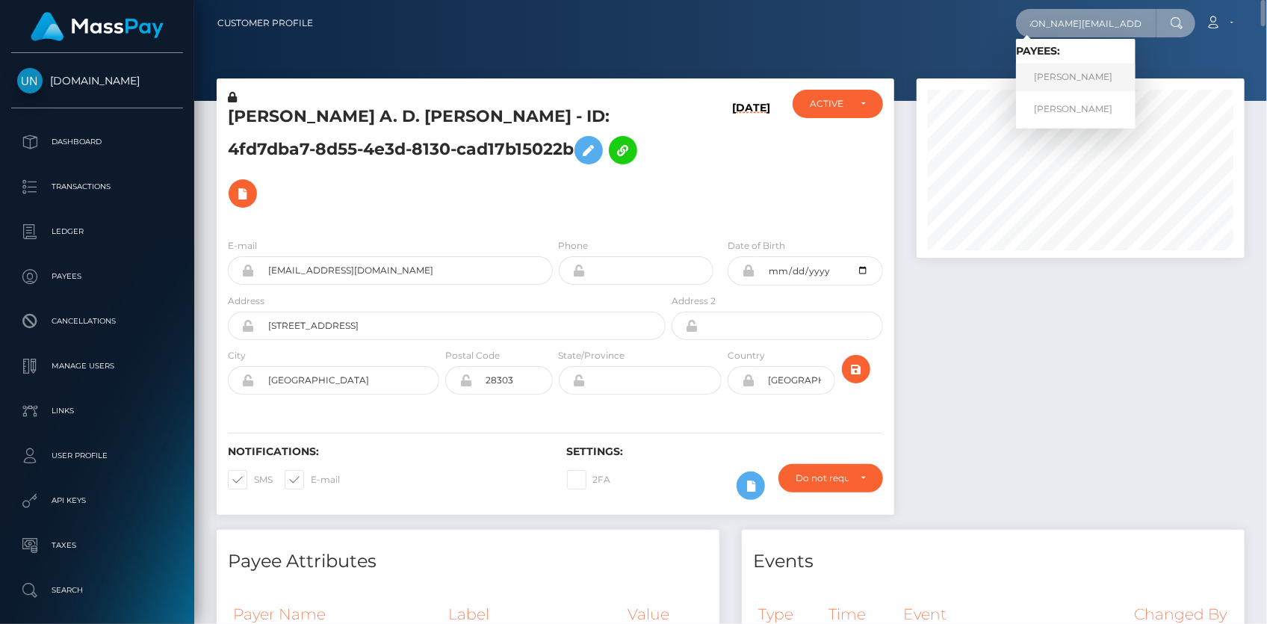
type input "[PERSON_NAME][EMAIL_ADDRESS][DOMAIN_NAME]"
click at [1049, 74] on link "Jonathan Levi" at bounding box center [1076, 78] width 120 height 28
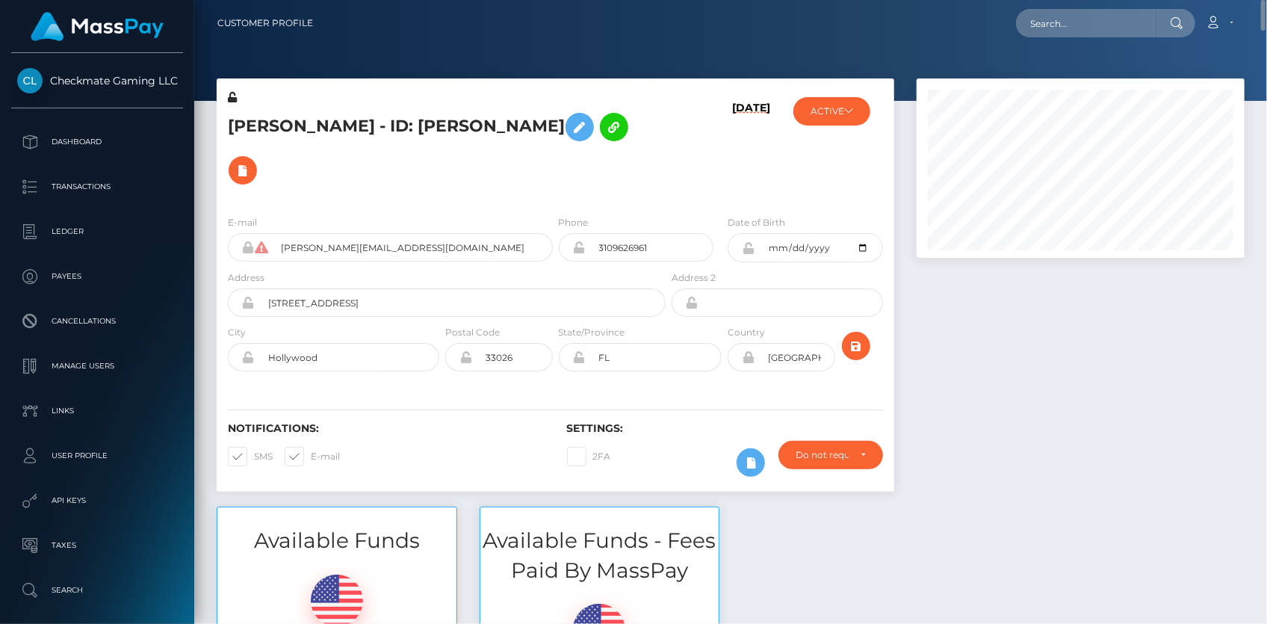
click at [436, 116] on h5 "[PERSON_NAME] - ID: [PERSON_NAME]" at bounding box center [443, 148] width 430 height 87
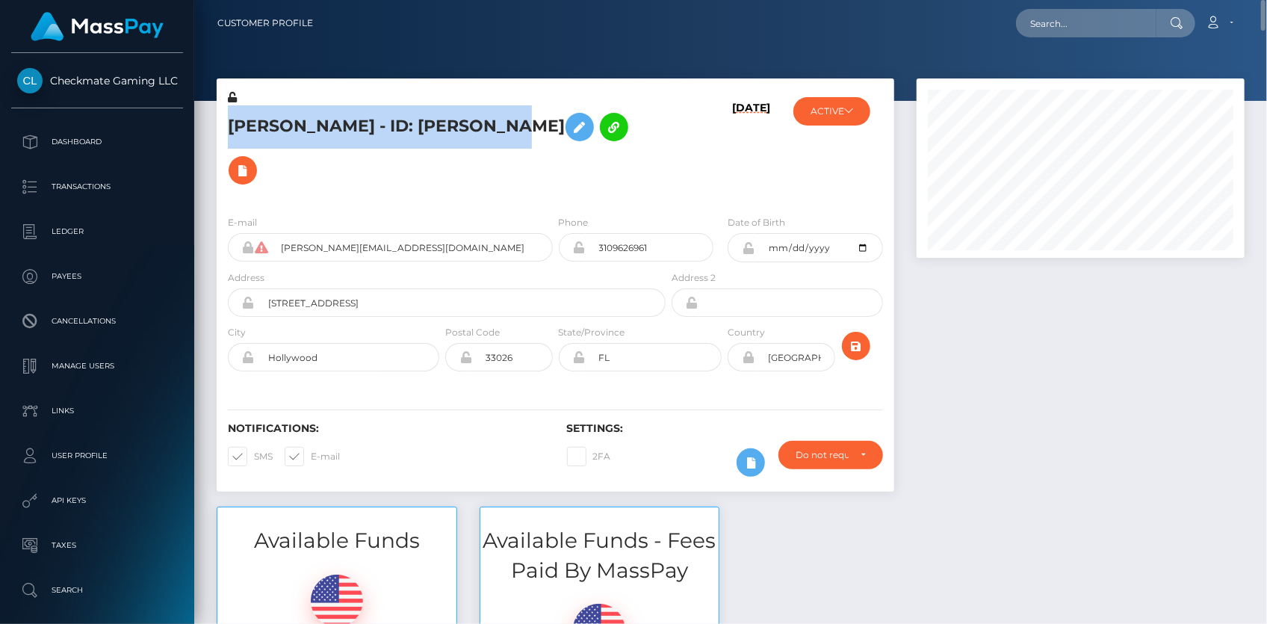
click at [436, 116] on h5 "[PERSON_NAME] - ID: [PERSON_NAME]" at bounding box center [443, 148] width 430 height 87
copy h5 "[PERSON_NAME] - ID: [PERSON_NAME]"
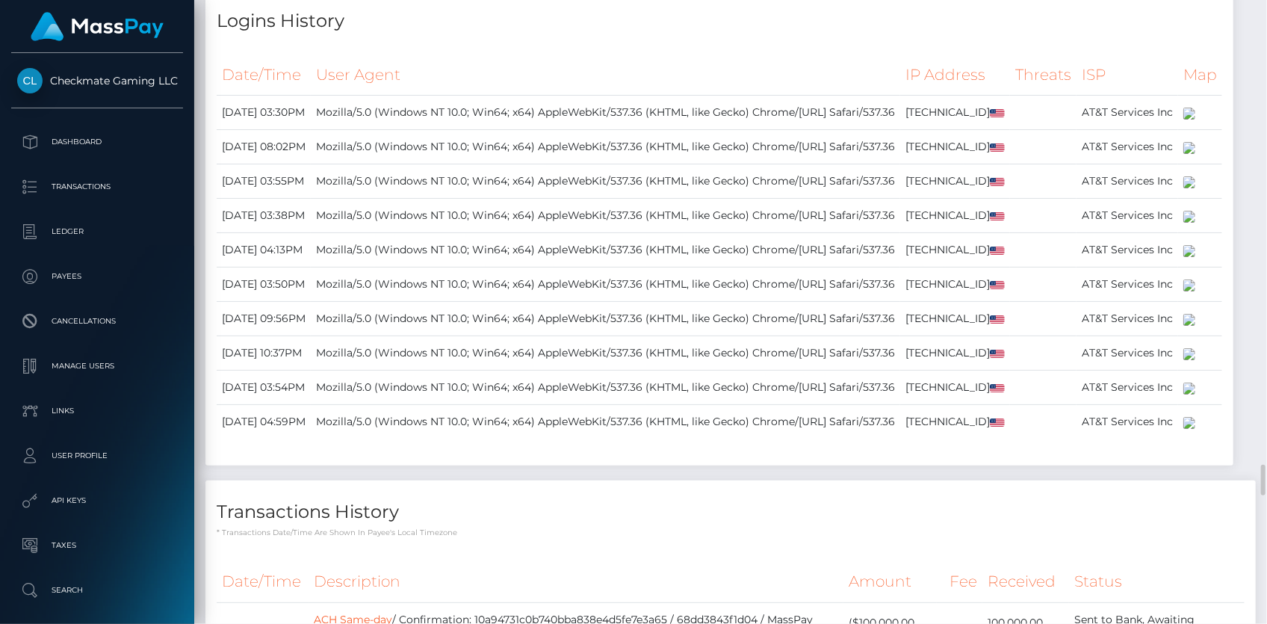
scroll to position [6682, 0]
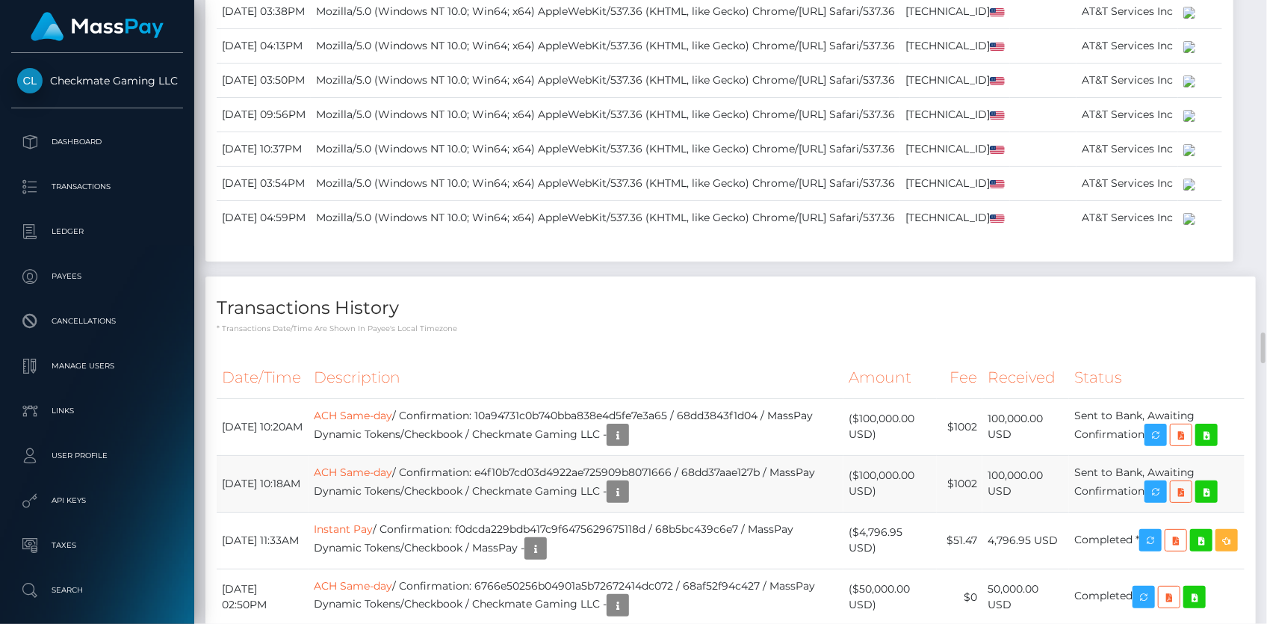
drag, startPoint x: 223, startPoint y: 321, endPoint x: 1147, endPoint y: 392, distance: 926.2
copy tbody "[DATE] 10:20AM ACH Same-day / Confirmation: 10a94731c0b740bba838e4d5fe7e3a65 / …"
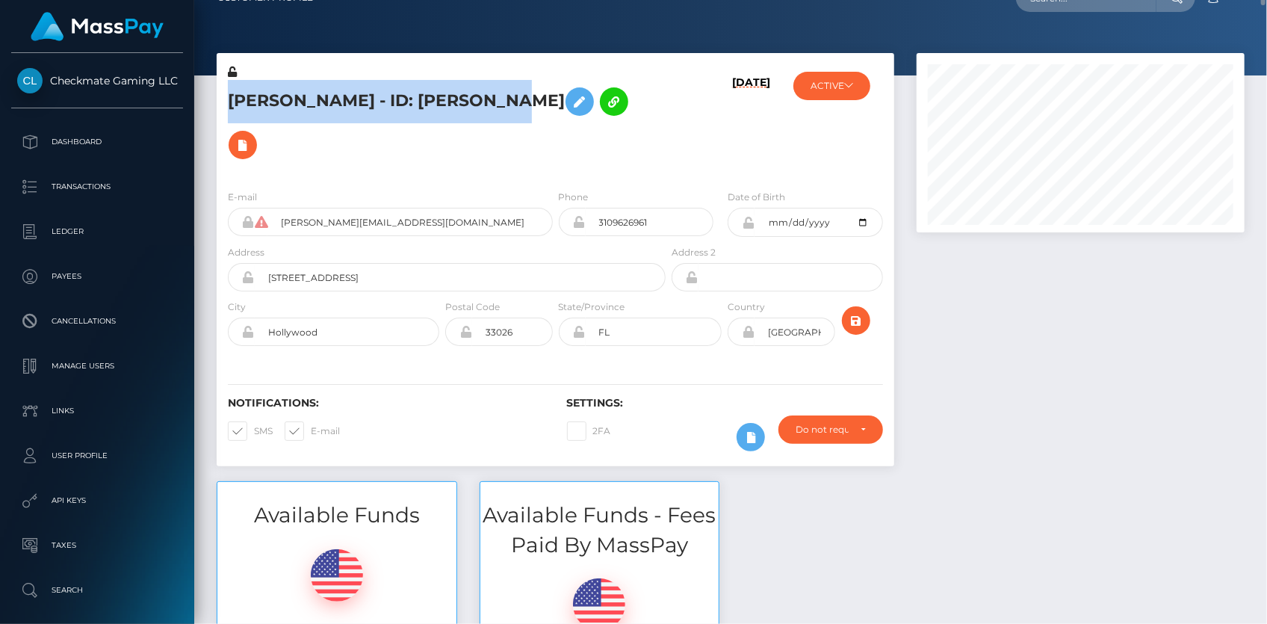
scroll to position [0, 0]
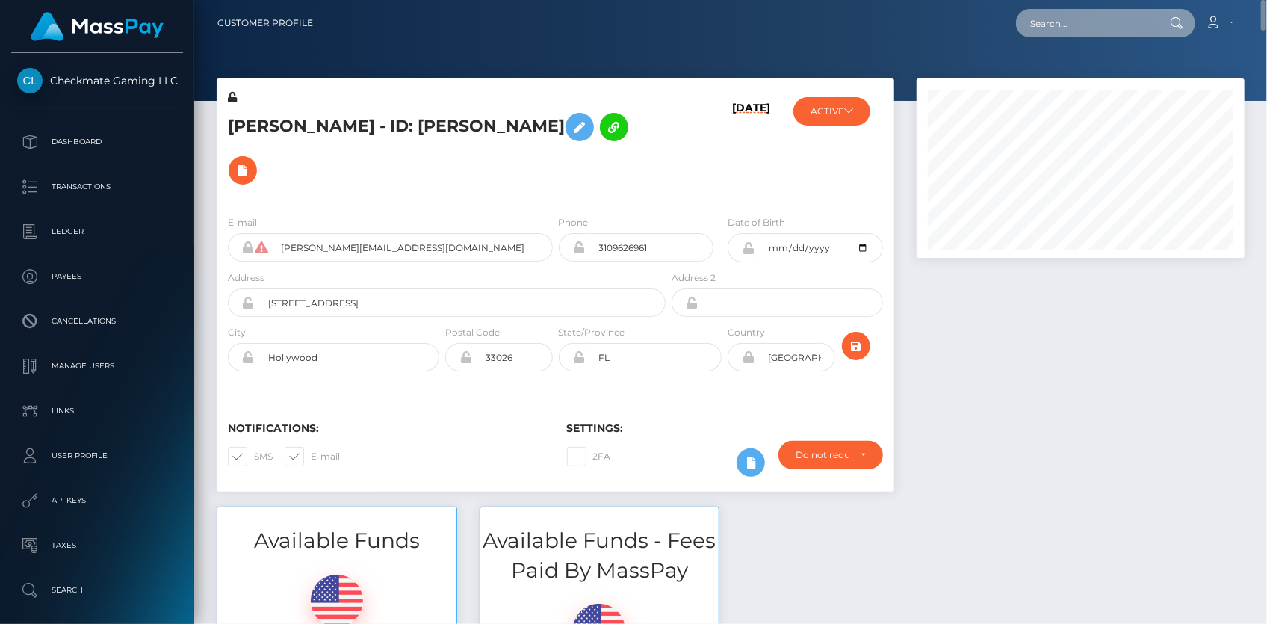
click at [1039, 33] on input "text" at bounding box center [1086, 23] width 140 height 28
paste input "poact_T9liWbCYmKOr"
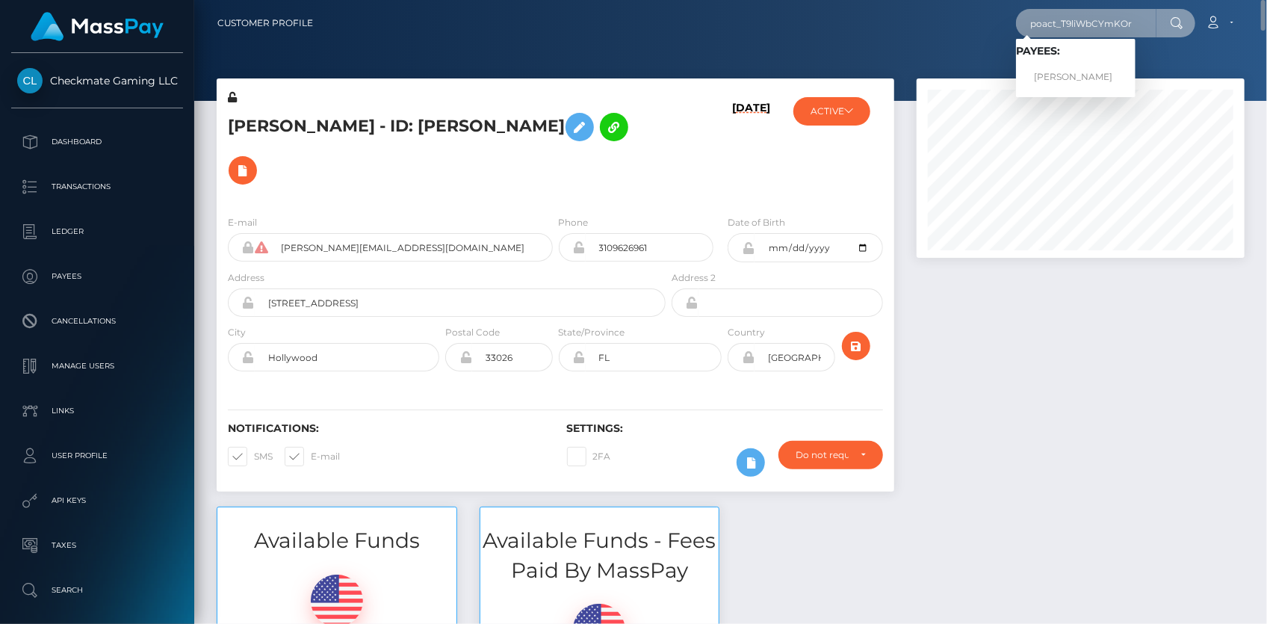
type input "poact_T9liWbCYmKOr"
click at [1055, 67] on link "MUHAMMAD MUBASHIR KHAN" at bounding box center [1076, 78] width 120 height 28
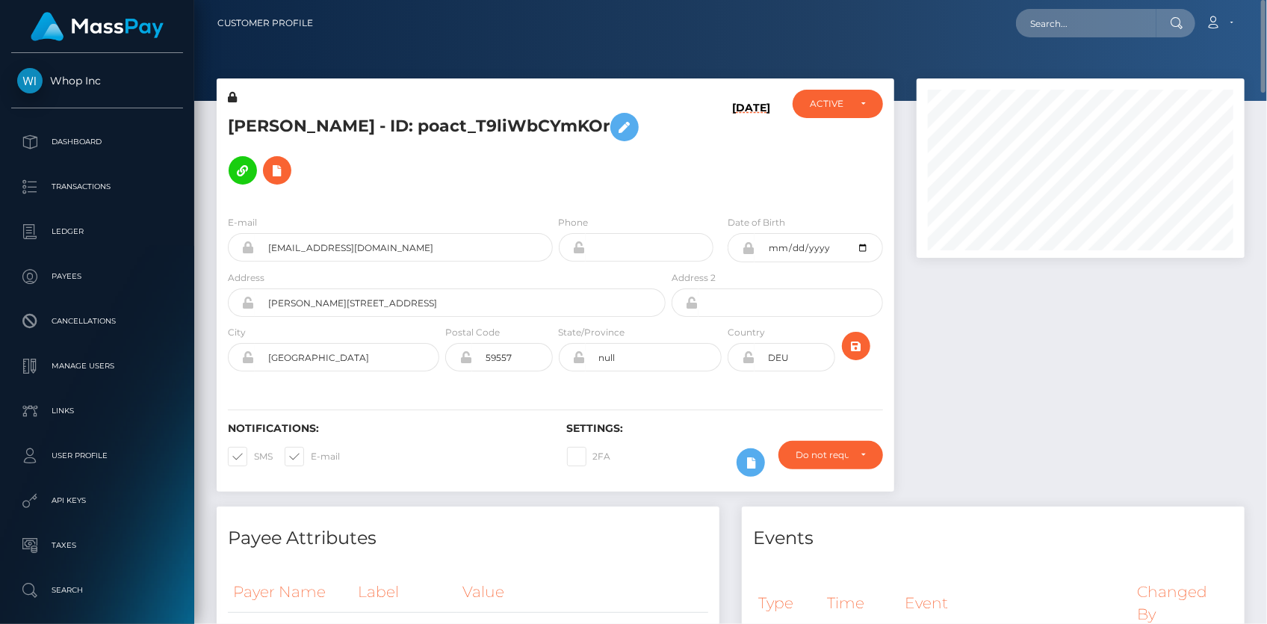
click at [351, 123] on h5 "[PERSON_NAME] - ID: poact_T9liWbCYmKOr" at bounding box center [443, 148] width 430 height 87
copy h5 "[PERSON_NAME] - ID: poact_T9liWbCYmKOr"
click at [1037, 36] on input "text" at bounding box center [1086, 23] width 140 height 28
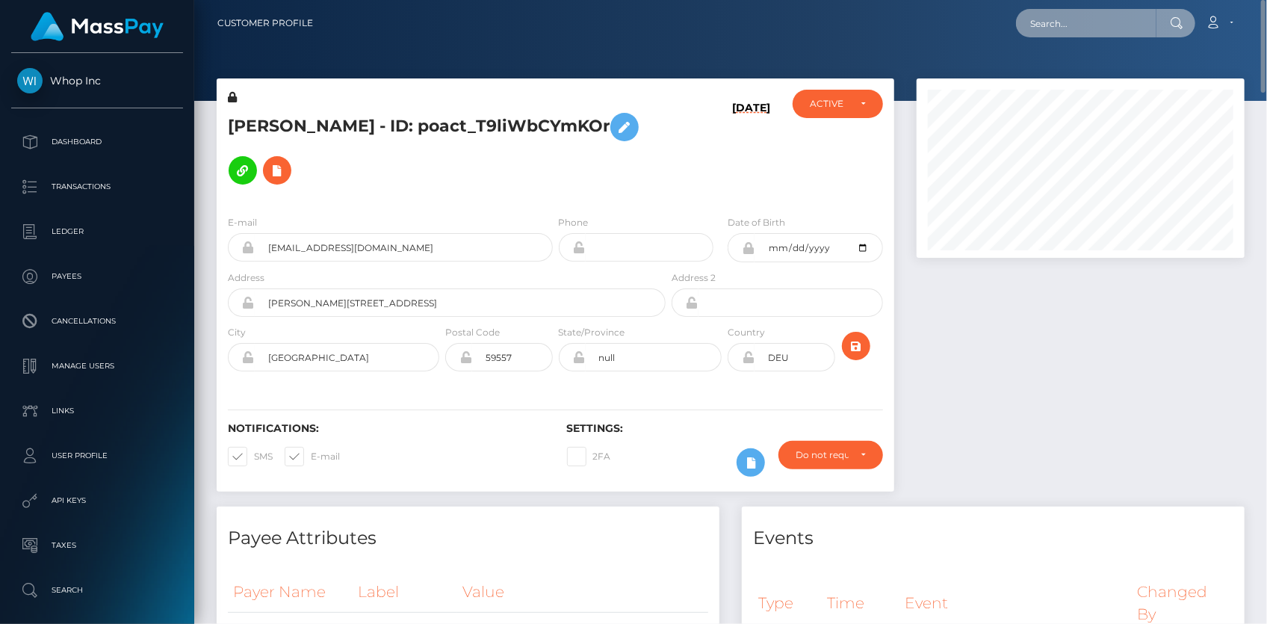
paste input "MSP8e7e1f42f8a7628"
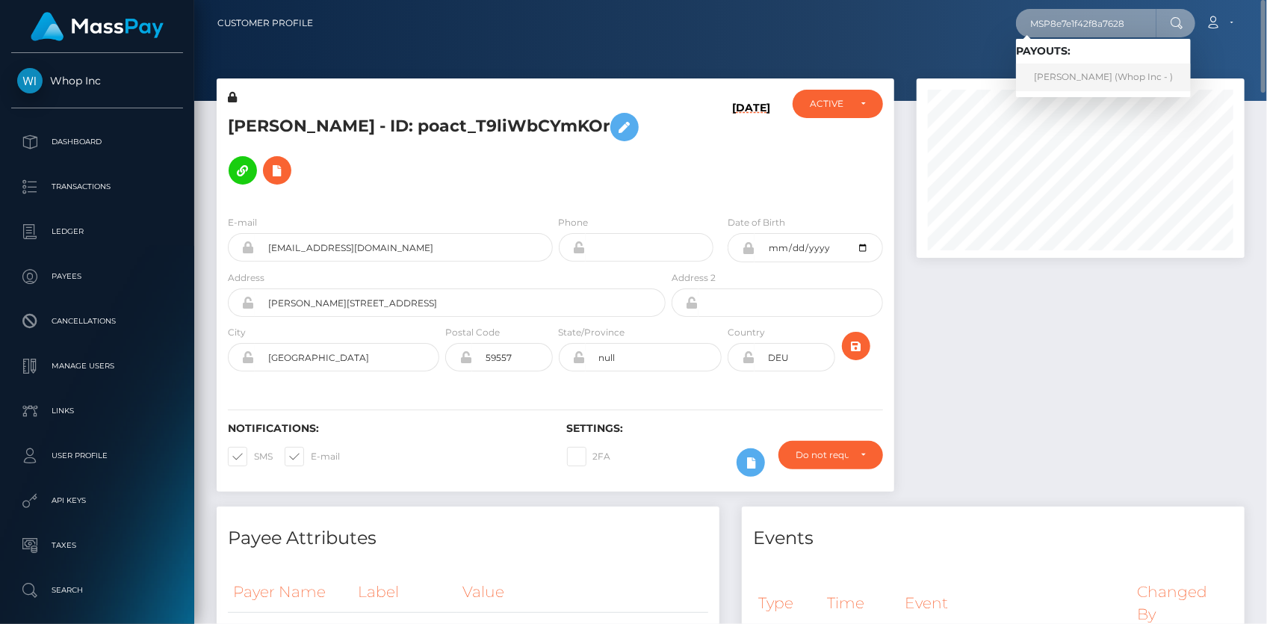
type input "MSP8e7e1f42f8a7628"
click at [1071, 75] on link "Muhammad Musa Akbar (Whop Inc - )" at bounding box center [1103, 78] width 175 height 28
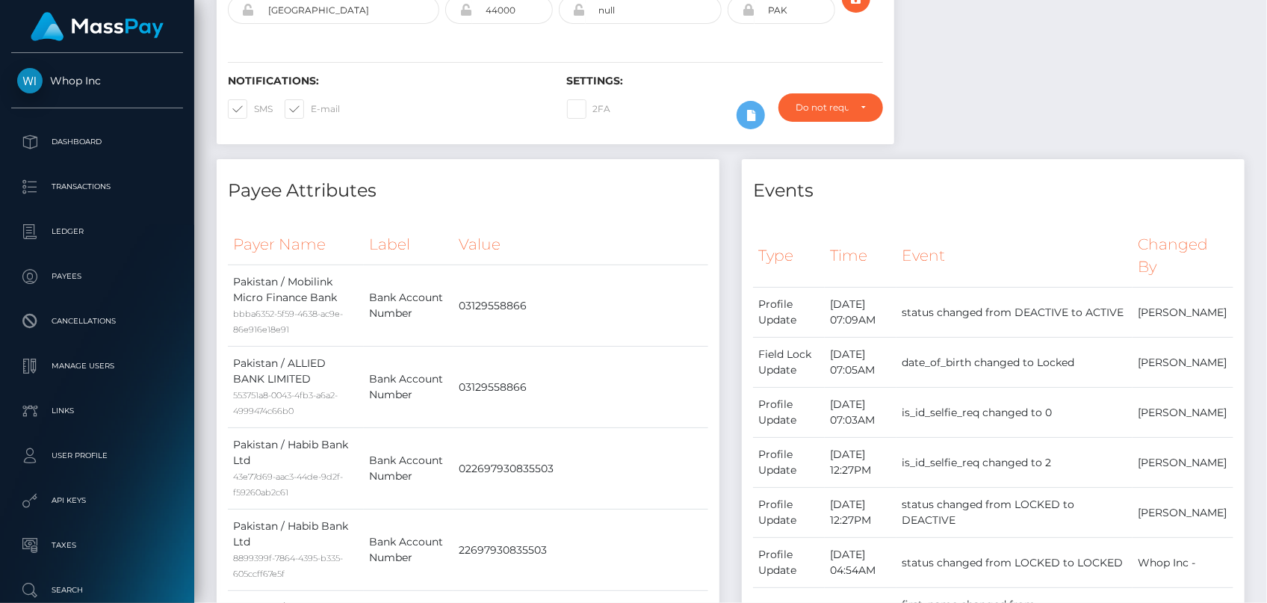
scroll to position [7, 0]
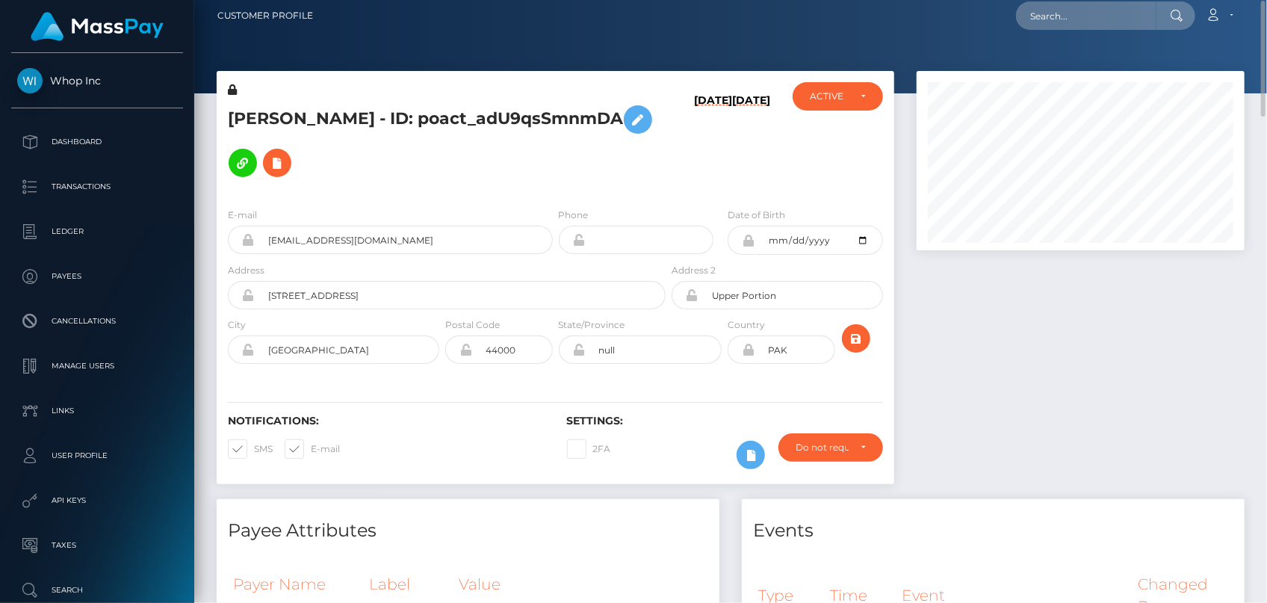
click at [327, 207] on div "E-mail [EMAIL_ADDRESS][DOMAIN_NAME]" at bounding box center [390, 230] width 325 height 47
click at [324, 226] on input "[EMAIL_ADDRESS][DOMAIN_NAME]" at bounding box center [404, 240] width 298 height 28
click at [324, 226] on input "musaakbar2005@yahoo.com" at bounding box center [404, 240] width 298 height 28
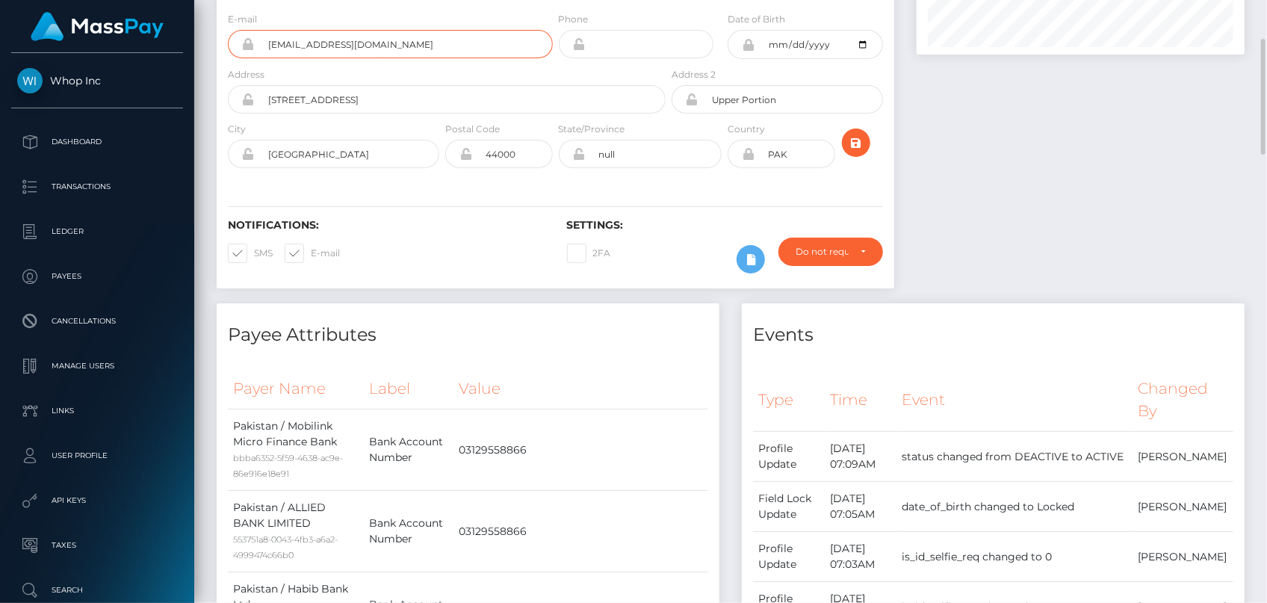
scroll to position [0, 0]
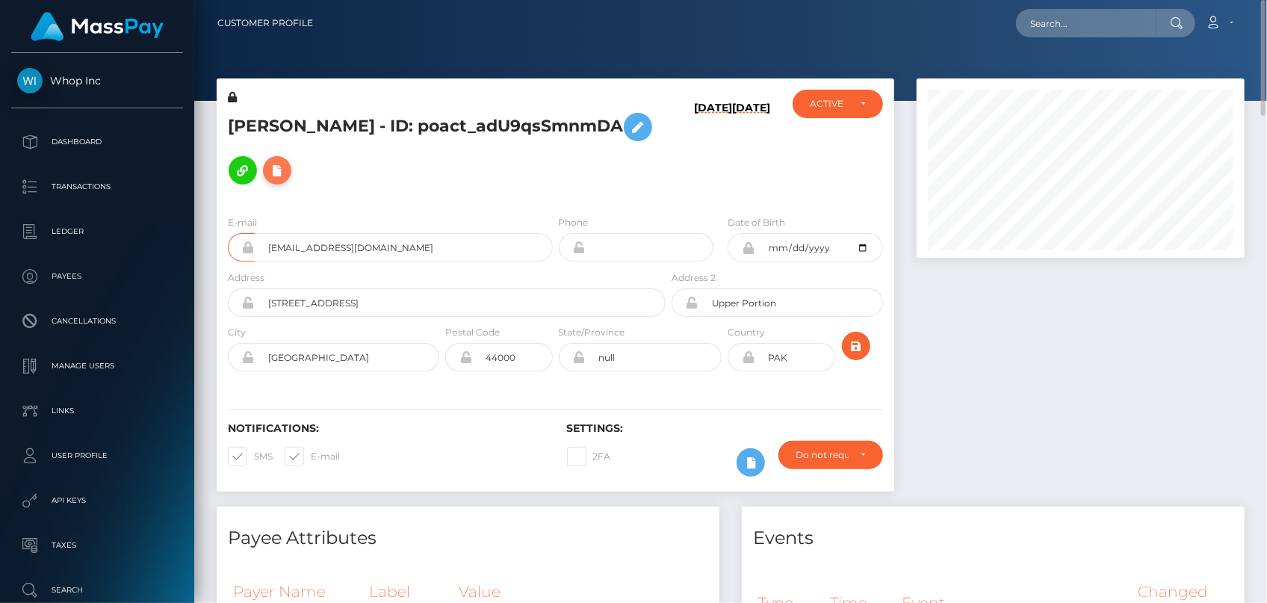
click at [286, 161] on icon at bounding box center [277, 170] width 18 height 19
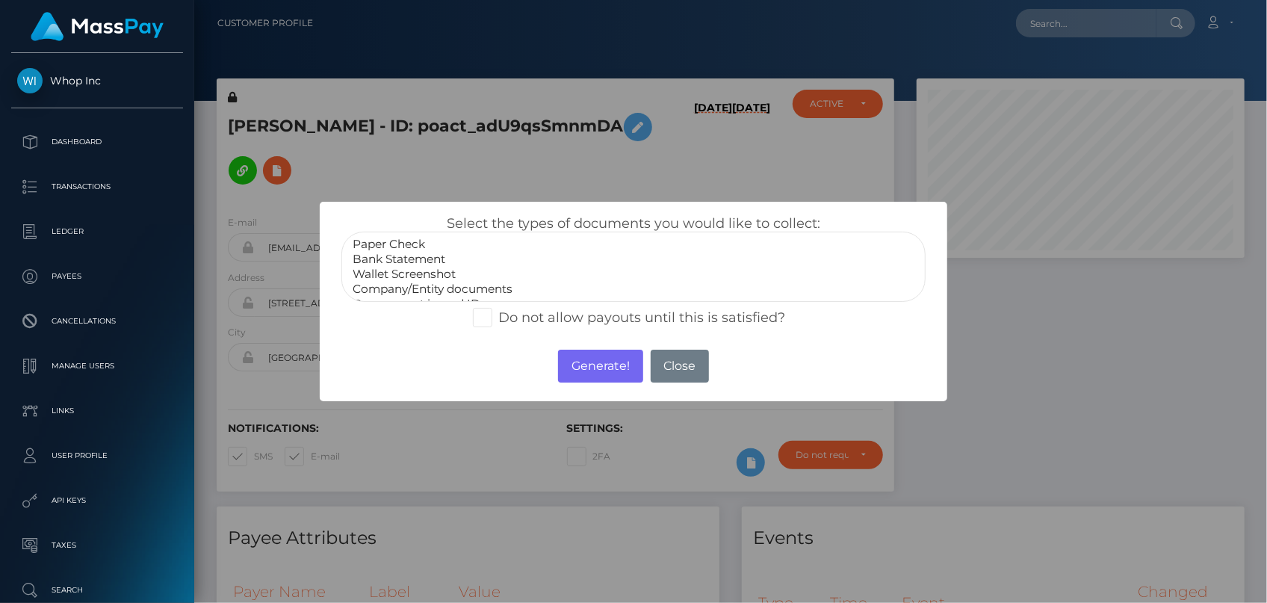
select select "Bank Statement"
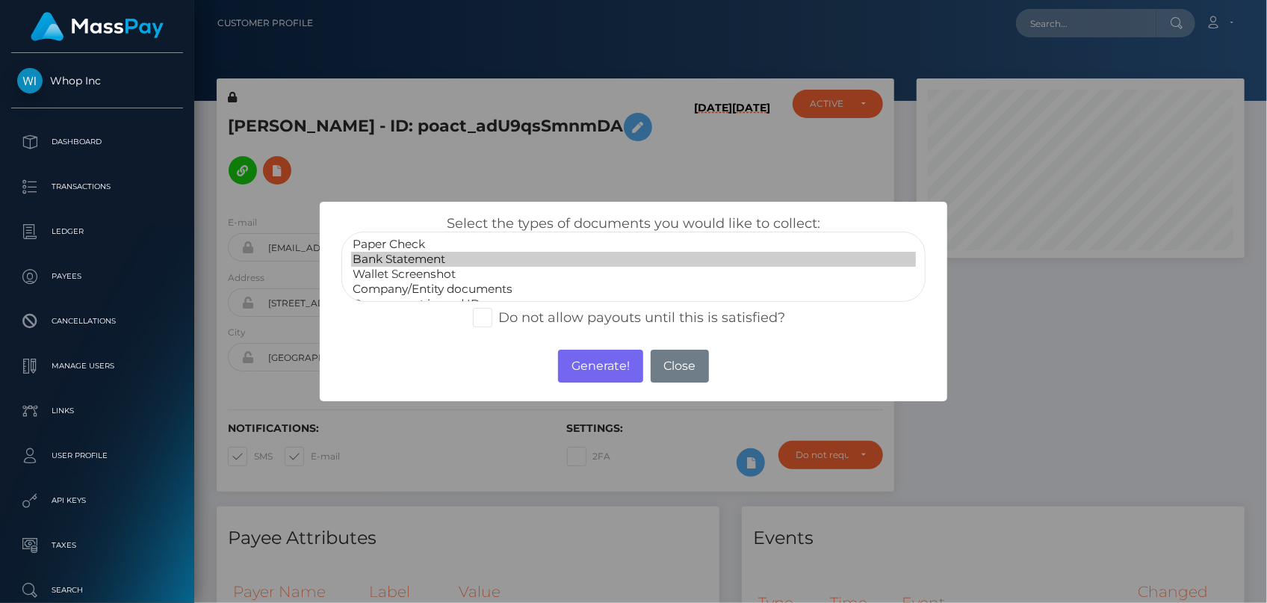
click at [439, 258] on option "Bank Statement" at bounding box center [633, 259] width 565 height 15
click at [584, 382] on div "Generate! No Close" at bounding box center [633, 366] width 627 height 40
click at [583, 368] on button "Generate!" at bounding box center [600, 366] width 84 height 33
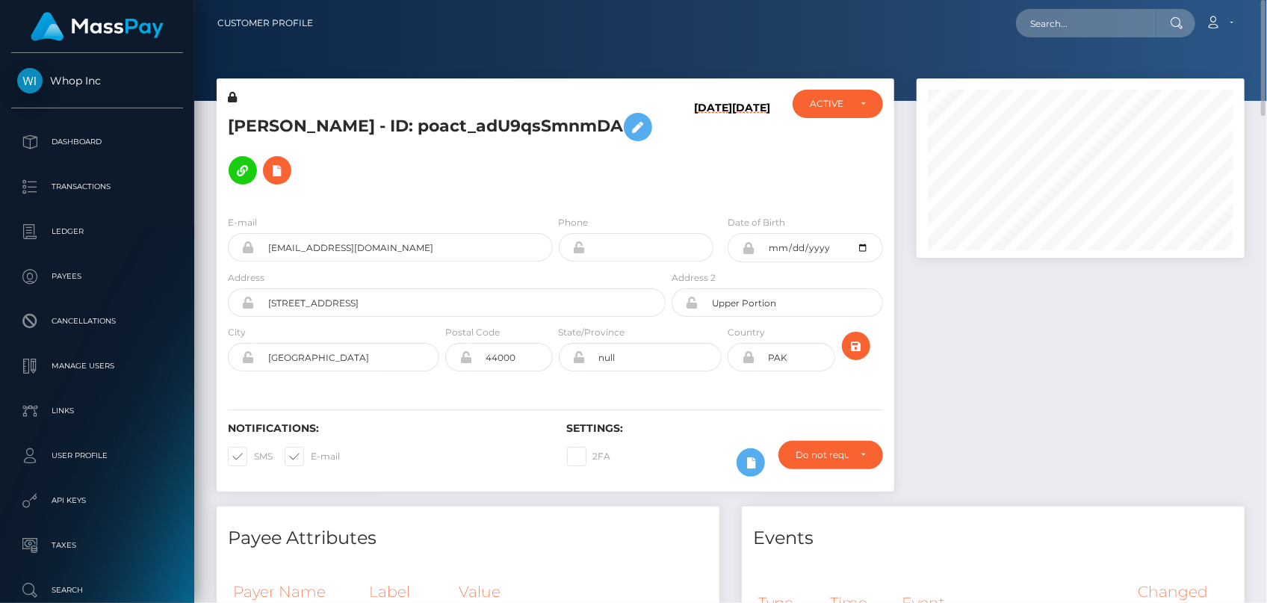
click at [1072, 37] on div "Loading... Loading... Account Edit Profile Logout" at bounding box center [784, 22] width 919 height 31
click at [1070, 30] on input "text" at bounding box center [1086, 23] width 140 height 28
paste input "MSP137af54dc84d31a"
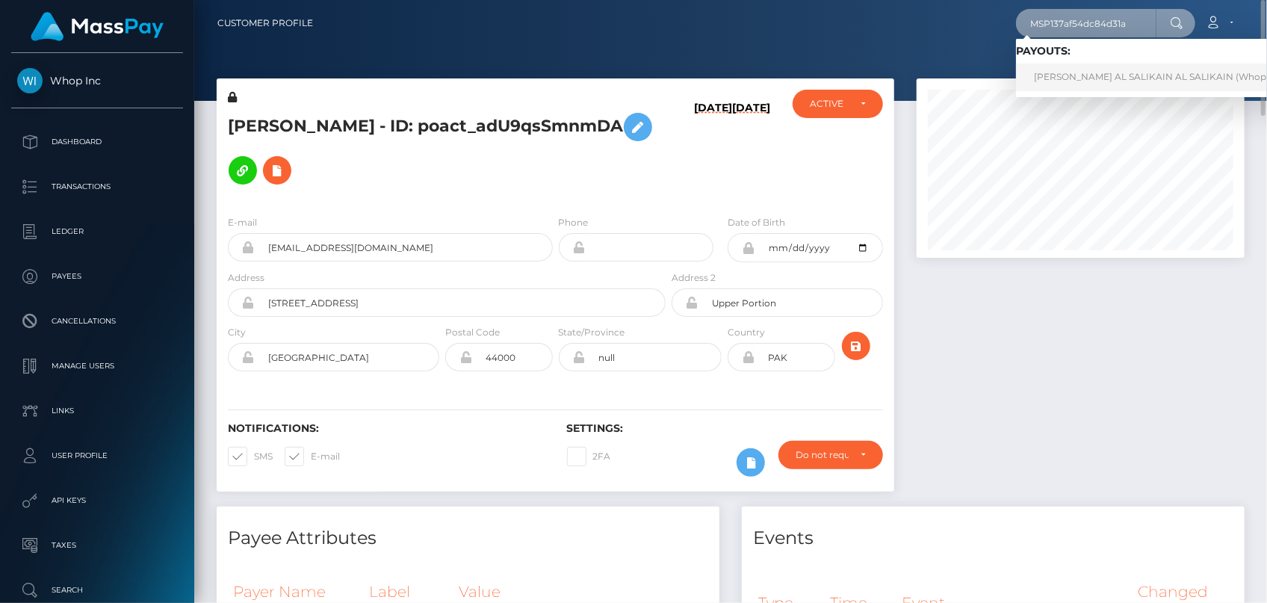
type input "MSP137af54dc84d31a"
click at [1195, 75] on link "MUHAMMAD GHOUS AL SALIKAIN AL SALIKAIN (Whop Inc - )" at bounding box center [1164, 78] width 296 height 28
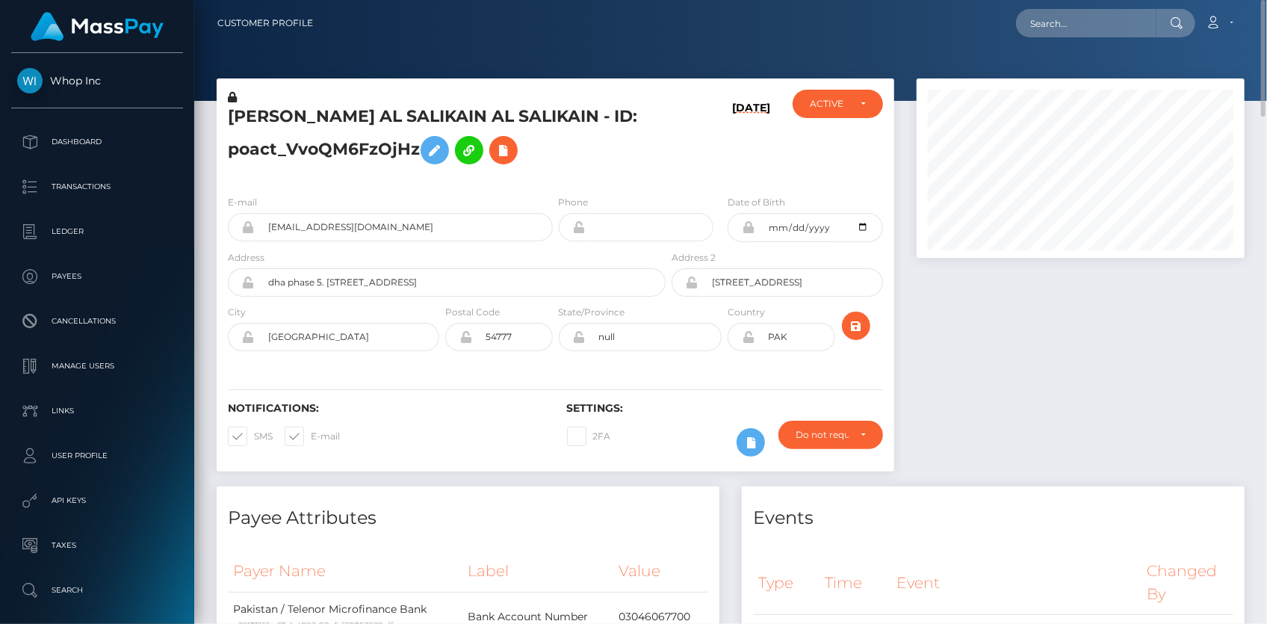
click at [392, 93] on div "MUHAMMAD GHOUS AL SALIKAIN AL SALIKAIN - ID: poact_VvoQM6FzOjHz" at bounding box center [443, 136] width 452 height 93
click at [365, 120] on h5 "MUHAMMAD GHOUS AL SALIKAIN AL SALIKAIN - ID: poact_VvoQM6FzOjHz" at bounding box center [443, 138] width 430 height 66
copy h5 "MUHAMMAD GHOUS AL SALIKAIN AL SALIKAIN - ID: poact_VvoQM6FzOjHz"
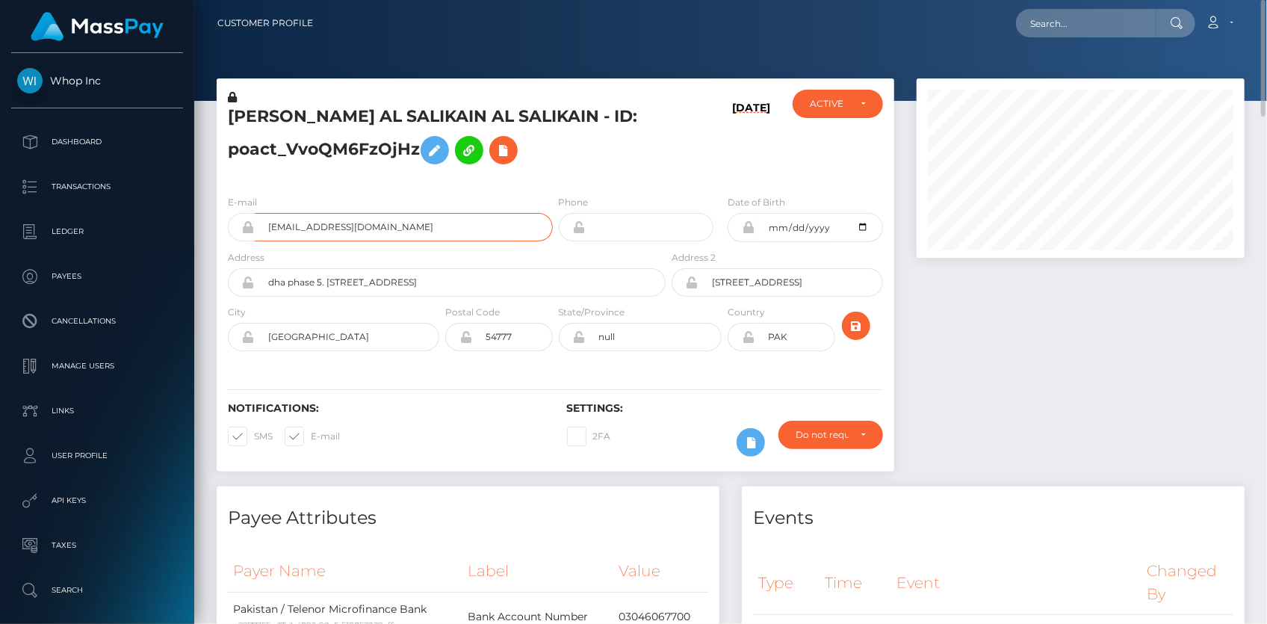
click at [338, 234] on input "erafreelancee+49d5dc8c92@gmail.com" at bounding box center [404, 227] width 298 height 28
click at [338, 234] on input "[EMAIL_ADDRESS][DOMAIN_NAME]" at bounding box center [404, 227] width 298 height 28
click at [1122, 28] on input "text" at bounding box center [1086, 23] width 140 height 28
paste input "poact_9iPnaUriRP3D"
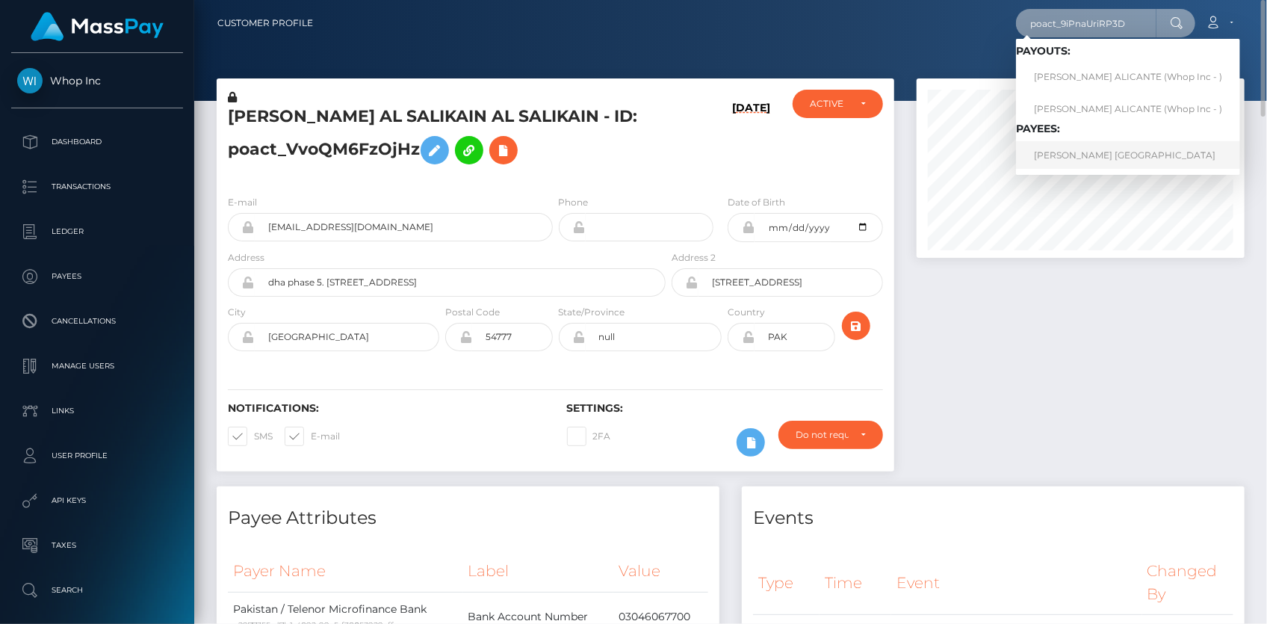
type input "poact_9iPnaUriRP3D"
click at [1056, 152] on link "HENRY SARMIENTO ALICANTE" at bounding box center [1128, 155] width 224 height 28
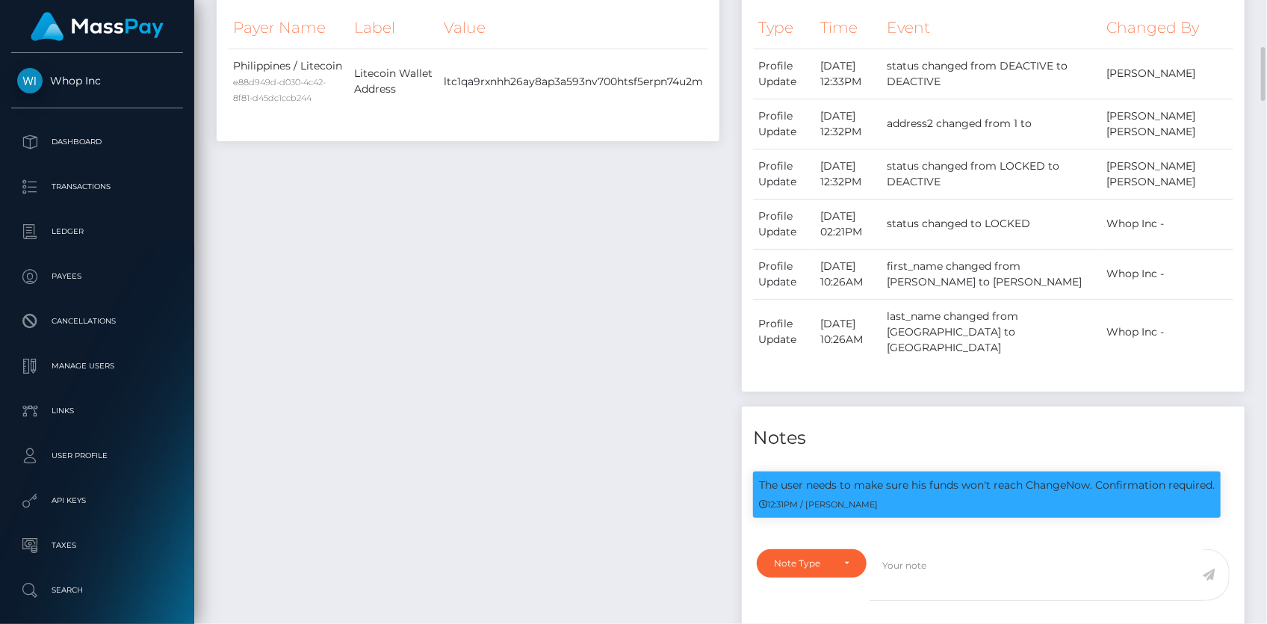
scroll to position [179, 327]
click at [1044, 493] on p "The user needs to make sure his funds won't reach ChangeNow. Confirmation requi…" at bounding box center [987, 485] width 456 height 16
copy p "ChangeNow"
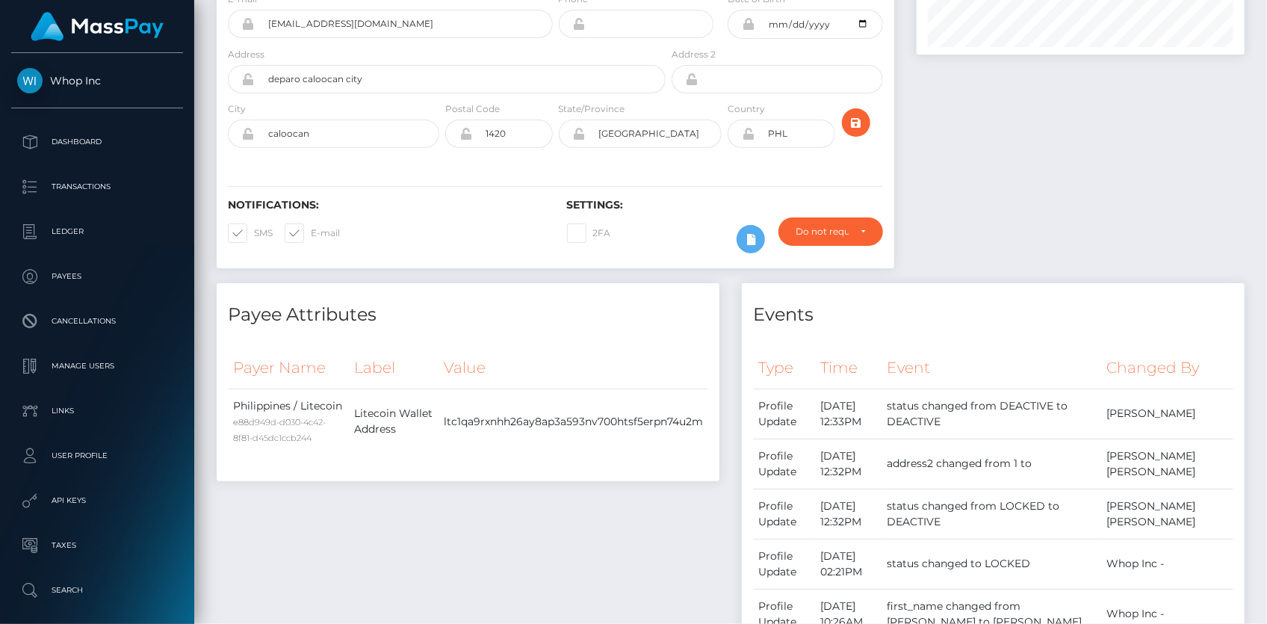
scroll to position [0, 0]
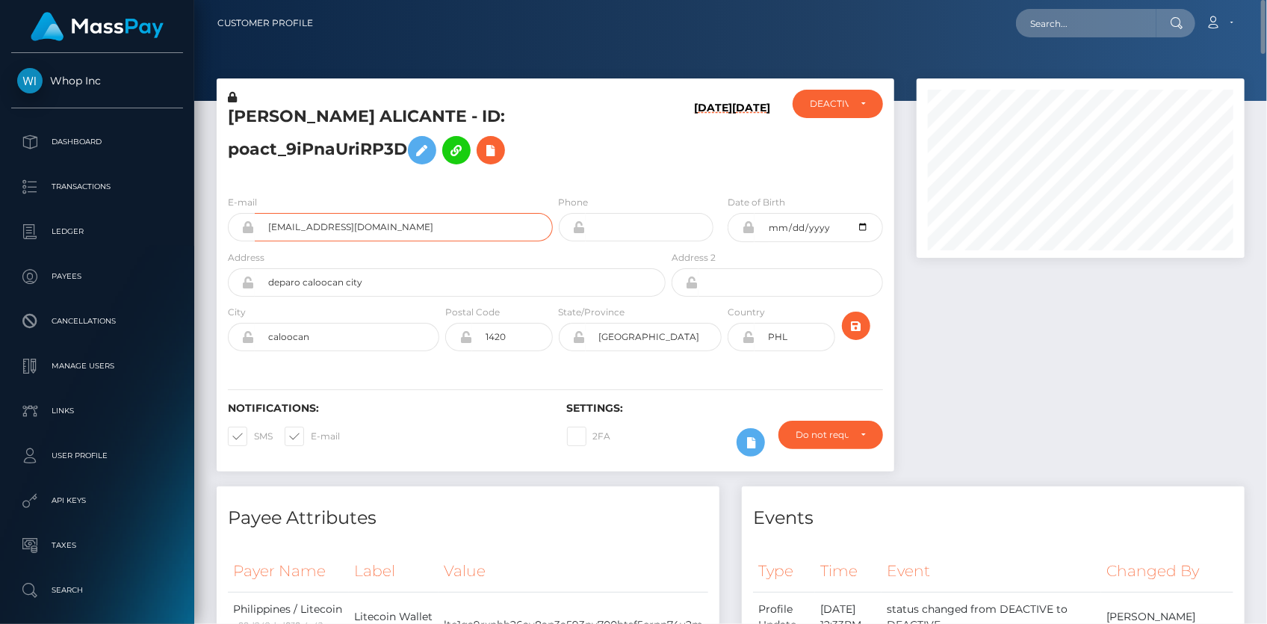
click at [308, 229] on input "britneypichie@gmail.com" at bounding box center [404, 227] width 298 height 28
click at [1051, 22] on input "text" at bounding box center [1086, 23] width 140 height 28
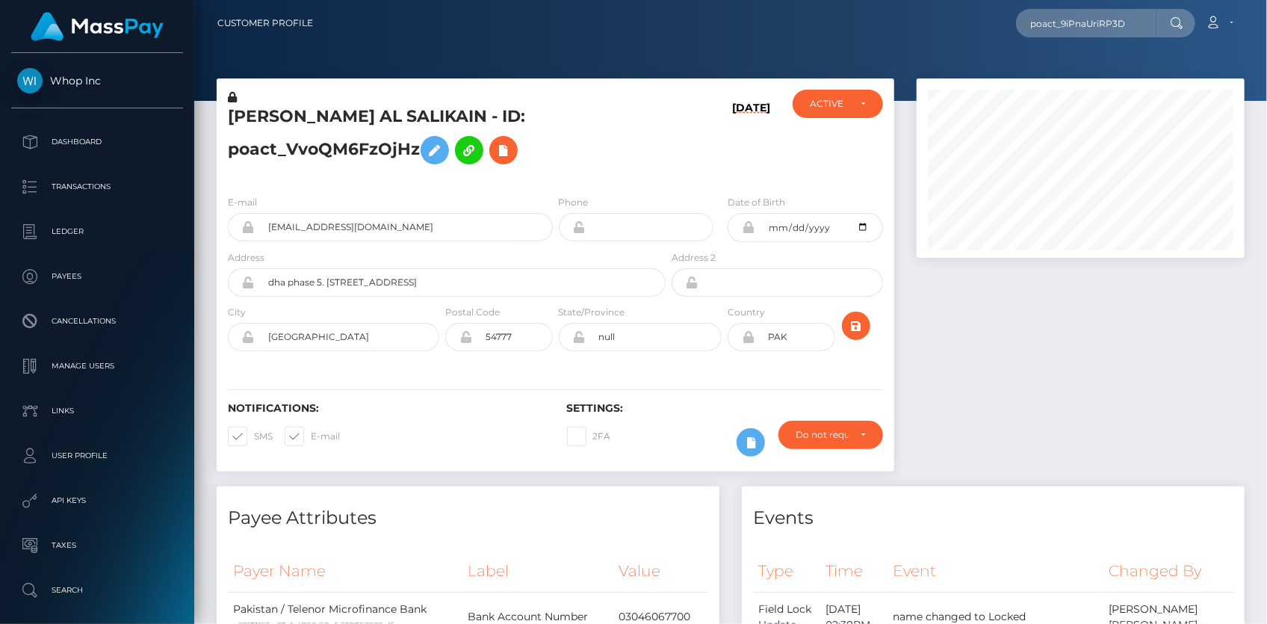
scroll to position [179, 327]
click at [1110, 30] on input "poact_9iPnaUriRP3D" at bounding box center [1086, 23] width 140 height 28
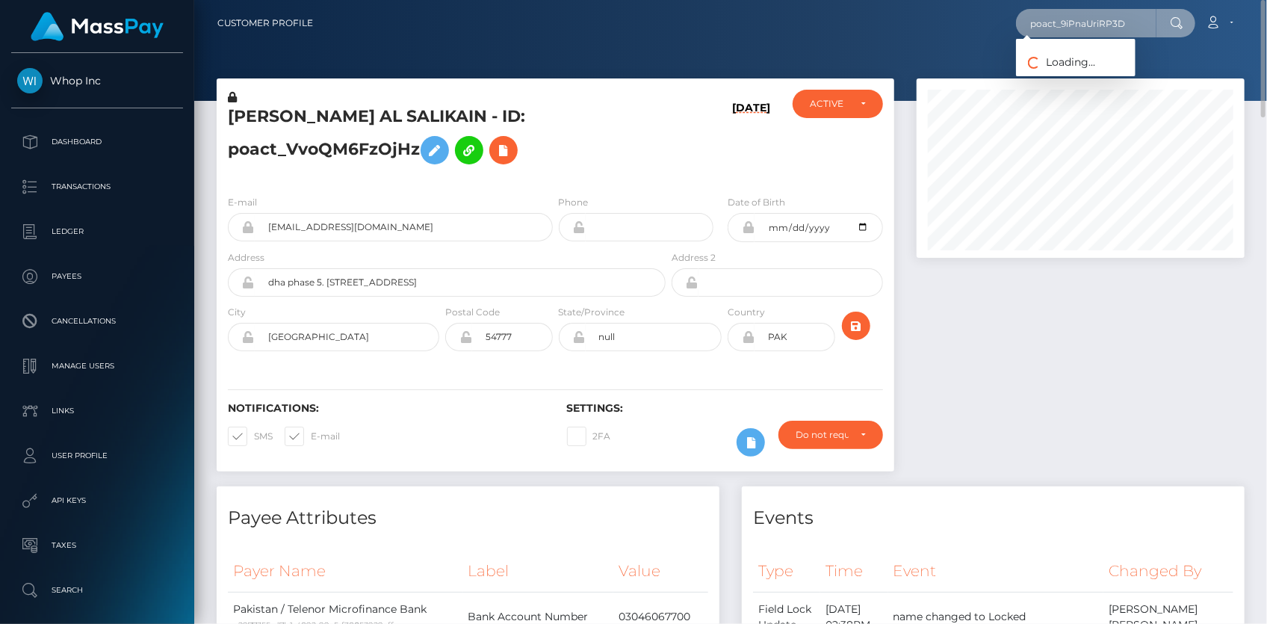
paste input "kGjj5zLB1QUJnvwGXPMLKeZG8113"
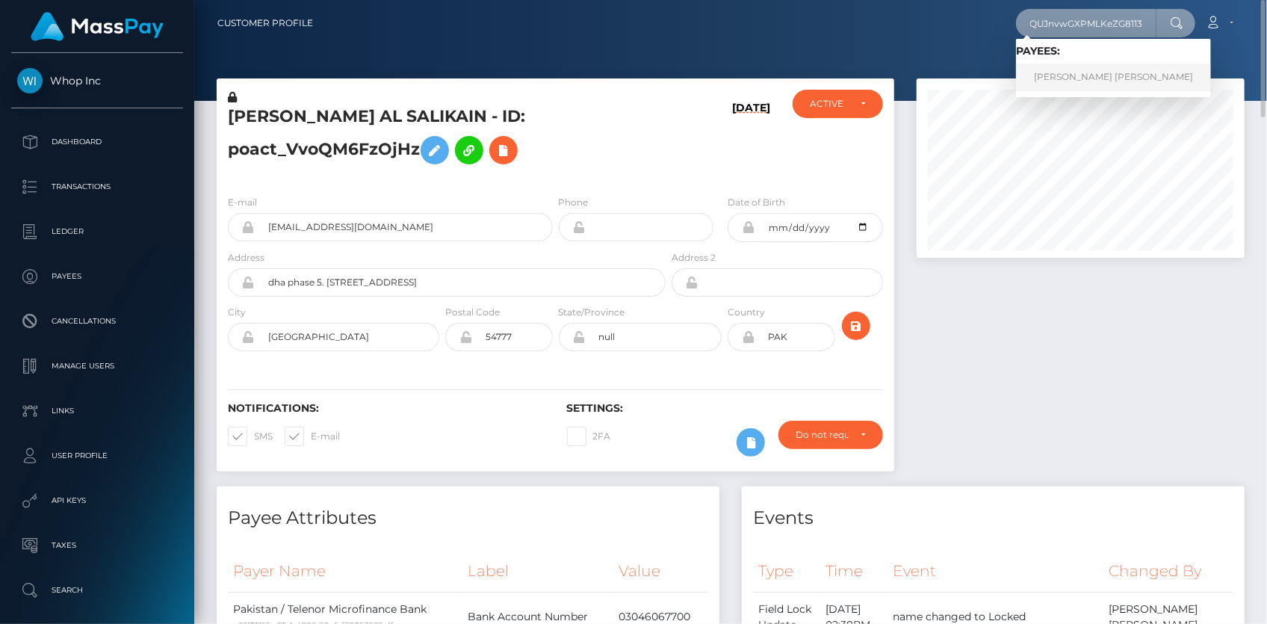
type input "kGjj5zLB1QUJnvwGXPMLKeZG8113"
click at [1098, 69] on link "[PERSON_NAME] [PERSON_NAME]" at bounding box center [1113, 78] width 195 height 28
